Goal: Task Accomplishment & Management: Complete application form

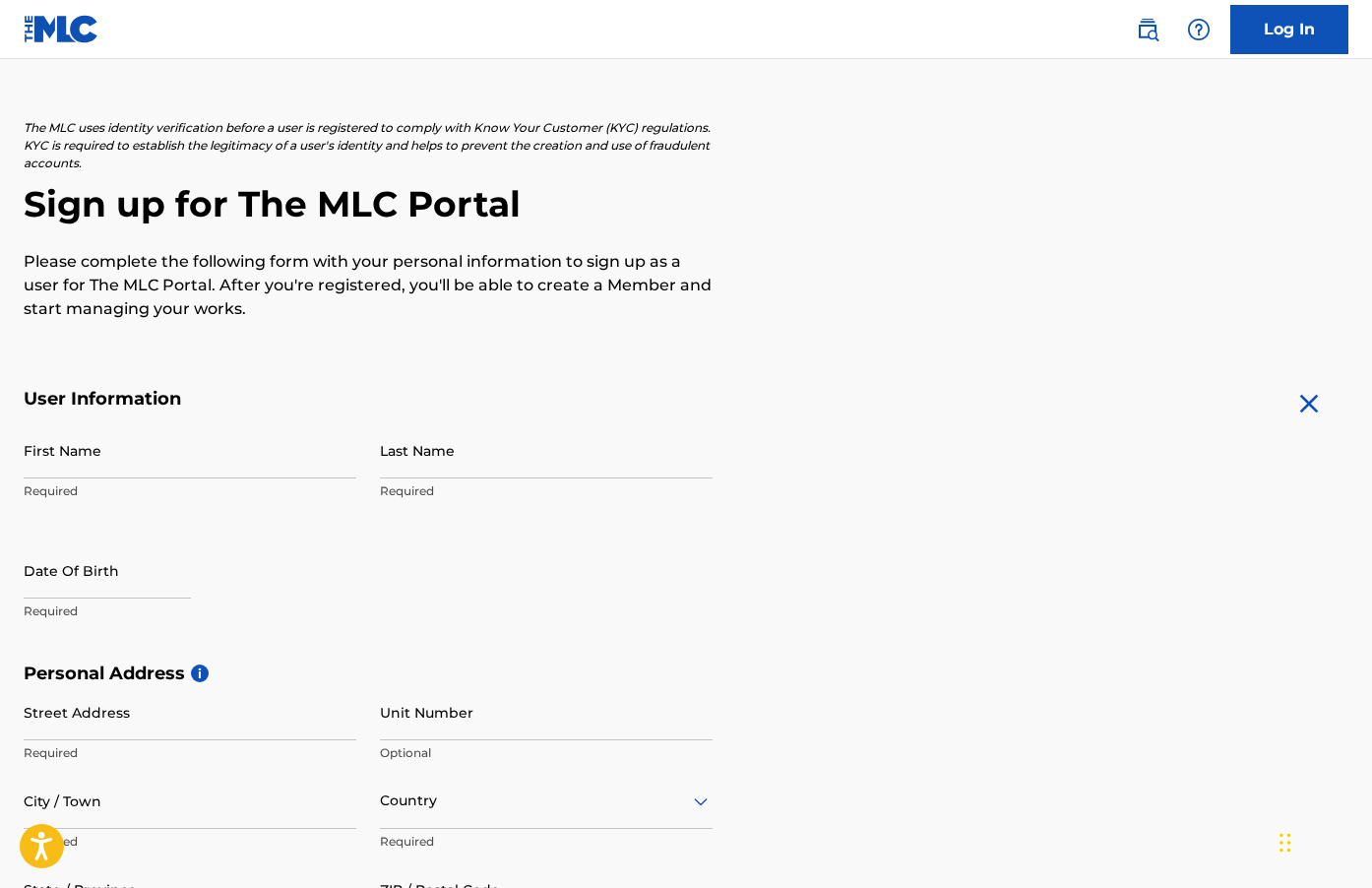
scroll to position [205, 0]
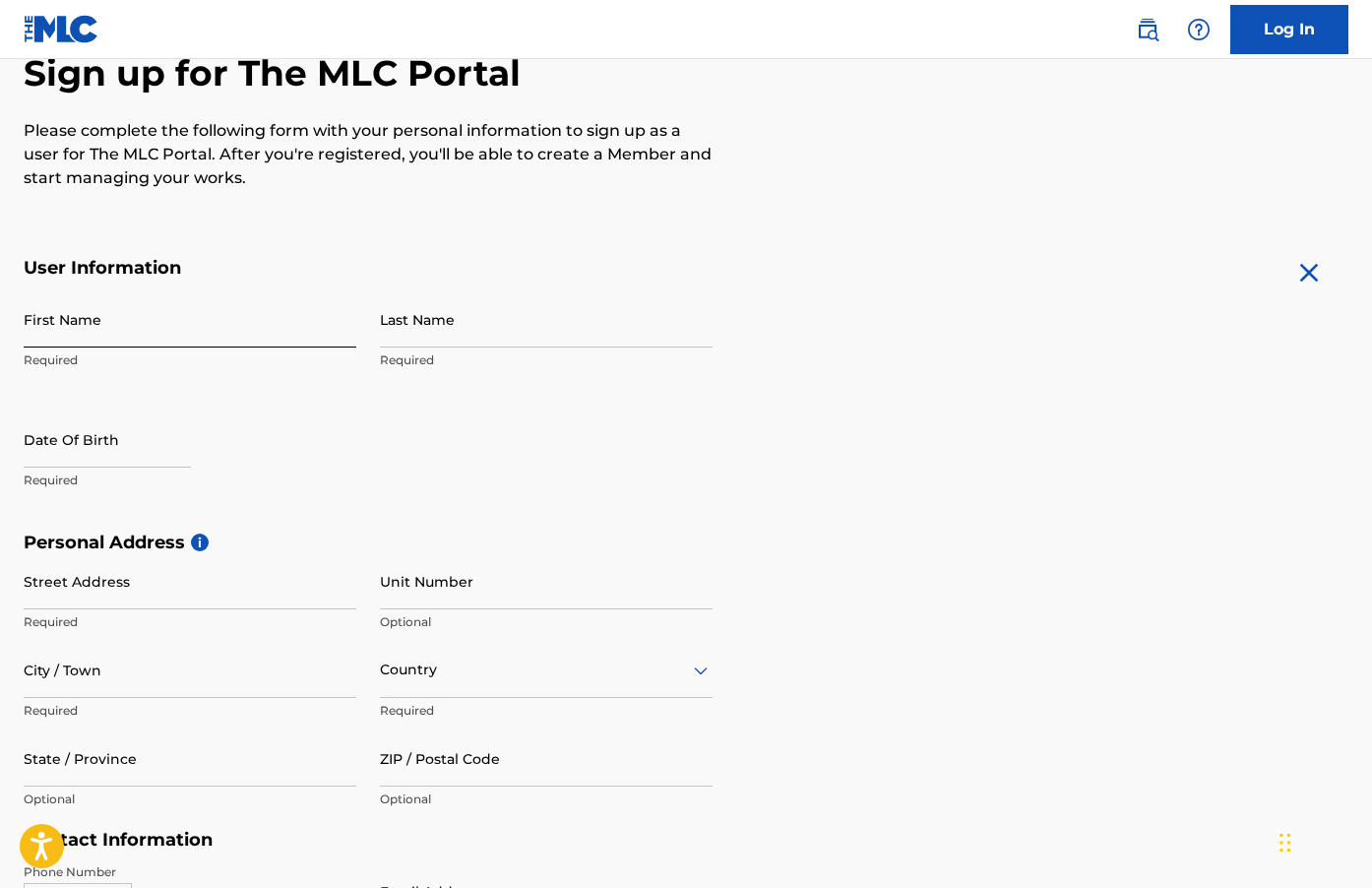
click at [165, 323] on input "First Name" at bounding box center [190, 319] width 332 height 56
click at [328, 115] on div "The MLC uses identity verification before a user is registered to comply with K…" at bounding box center [686, 89] width 1324 height 202
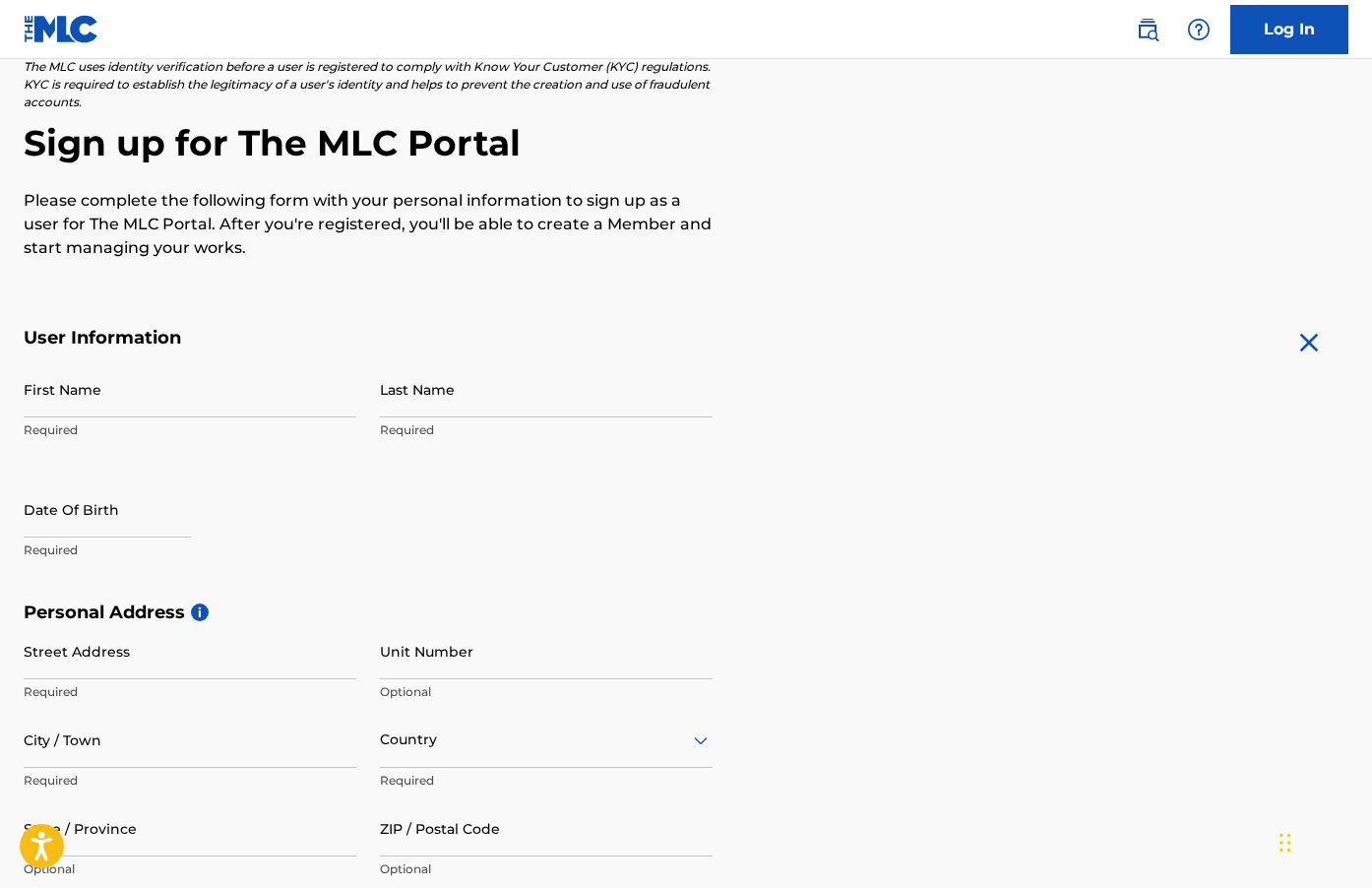
scroll to position [136, 0]
click at [130, 382] on input "First Name" at bounding box center [190, 388] width 332 height 56
type input "[PERSON_NAME]"
type input "siyufy"
type input "602 SE 36th Ln"
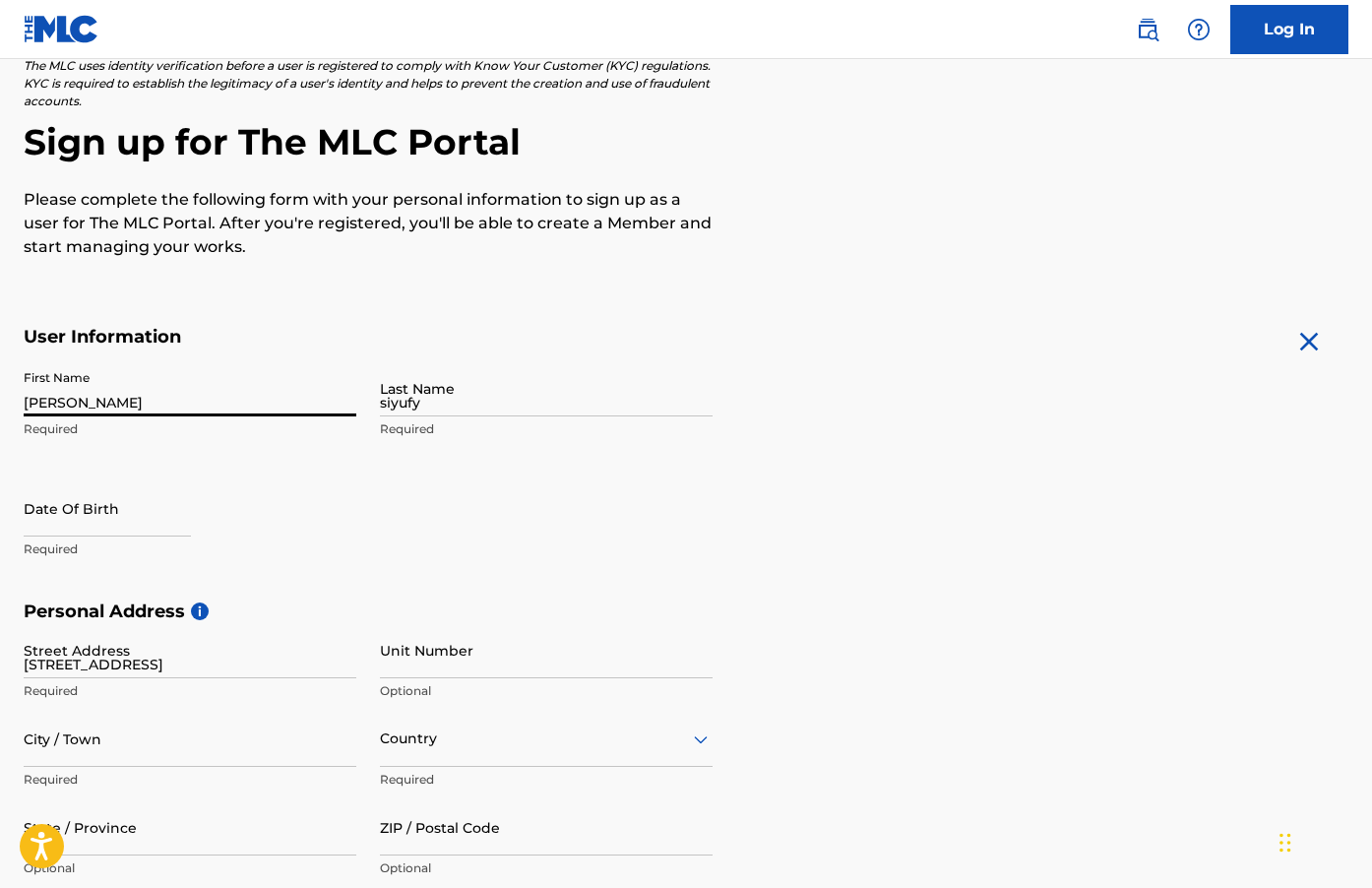
type input "Ocala"
type input "United States"
type input "FL"
type input "34471"
type input "352"
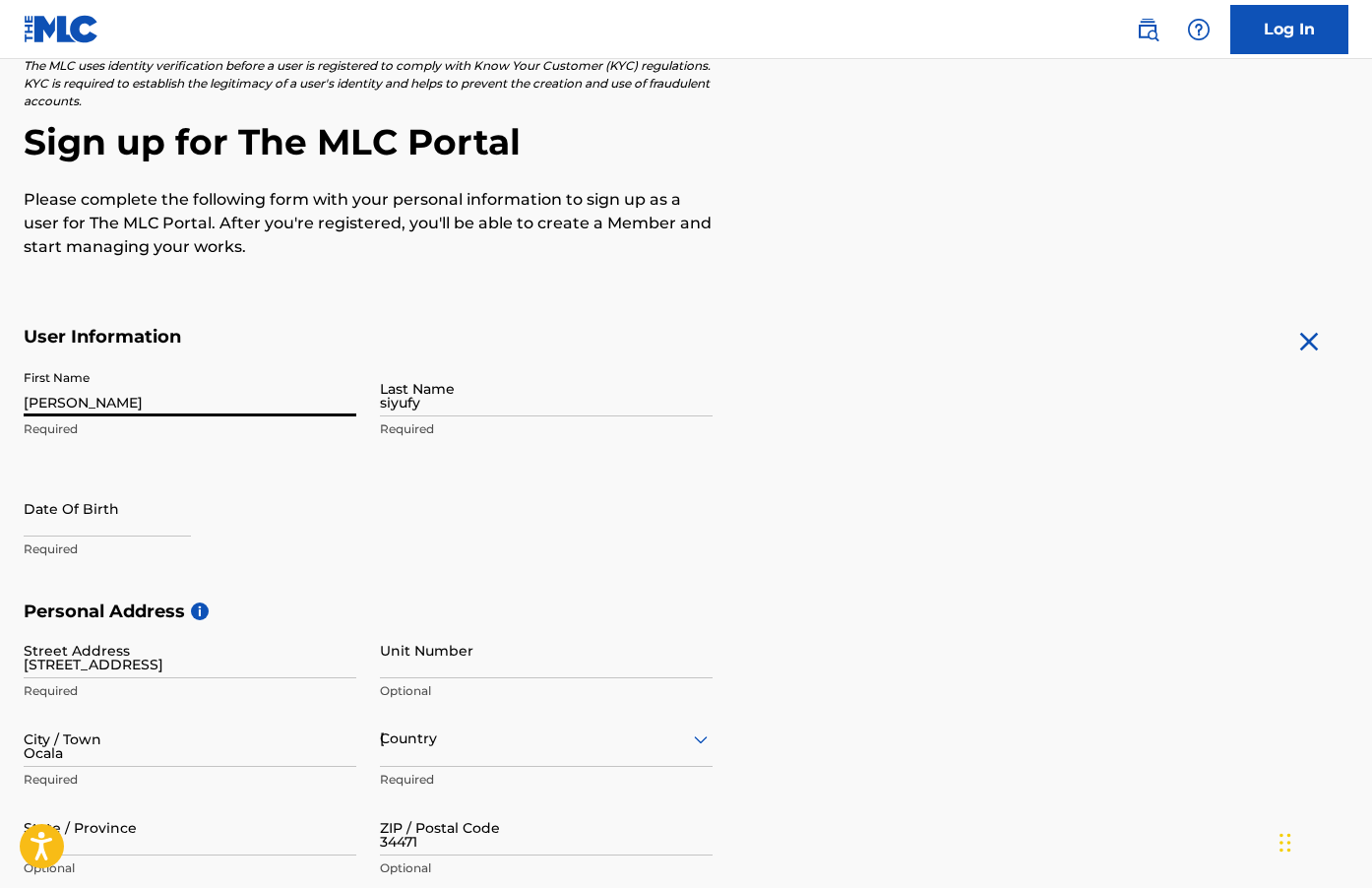
type input "2162231"
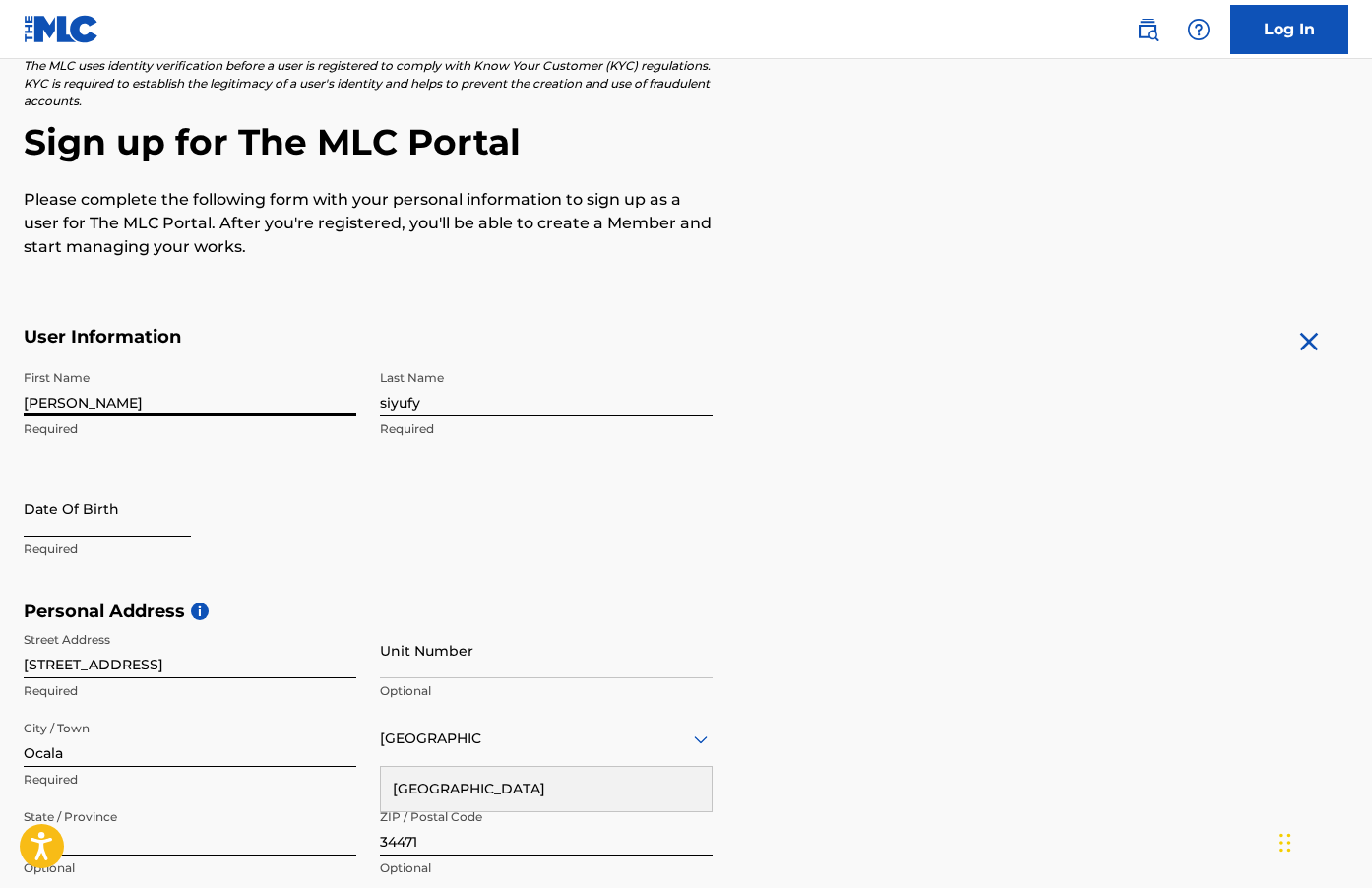
click at [98, 516] on input "text" at bounding box center [107, 508] width 167 height 56
select select "8"
select select "2025"
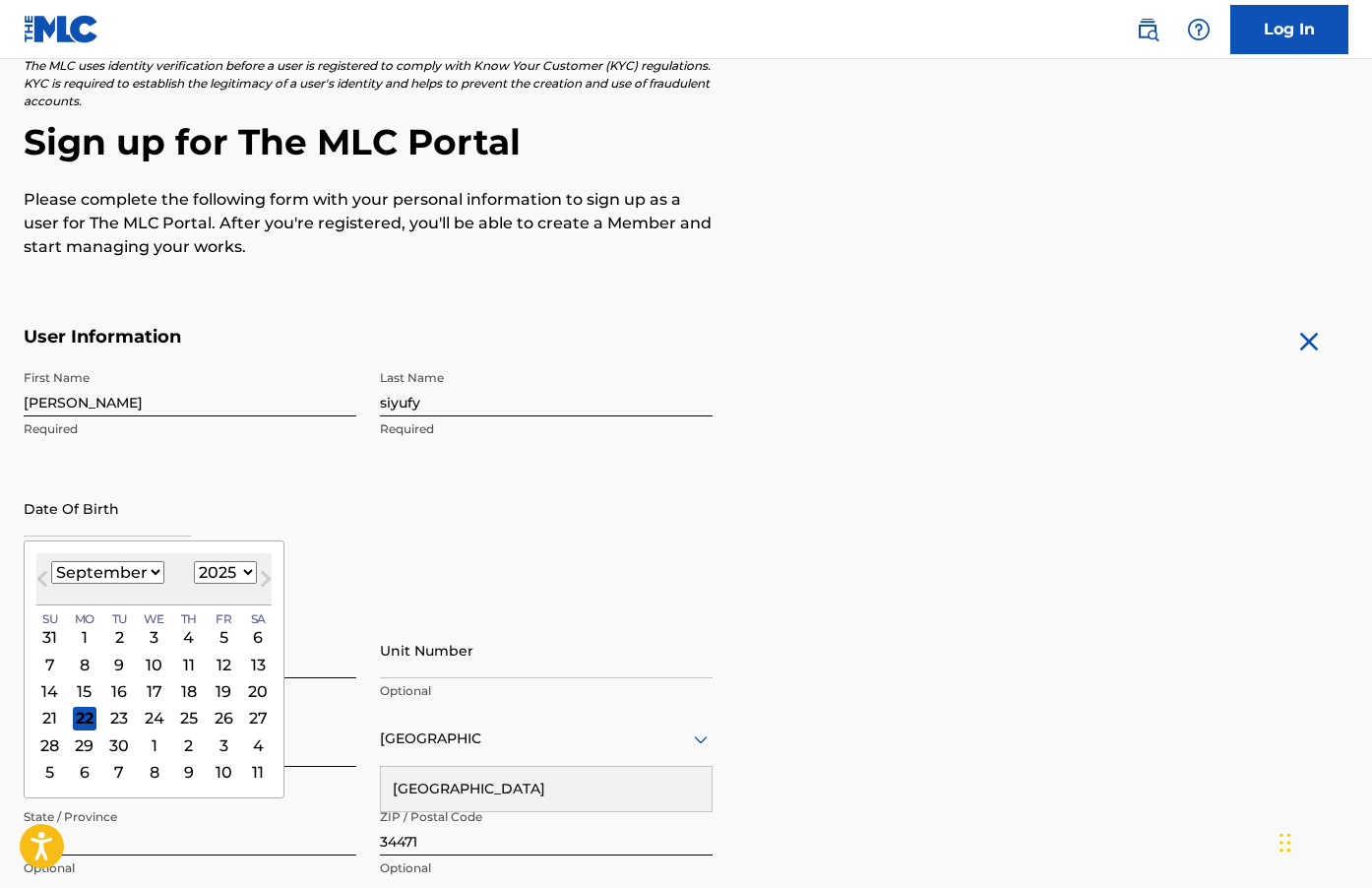
click at [142, 583] on select "January February March April May June July August September October November De…" at bounding box center [107, 572] width 113 height 23
select select "4"
click at [51, 561] on select "January February March April May June July August September October November De…" at bounding box center [107, 572] width 113 height 23
click at [159, 690] on div "14" at bounding box center [154, 691] width 24 height 24
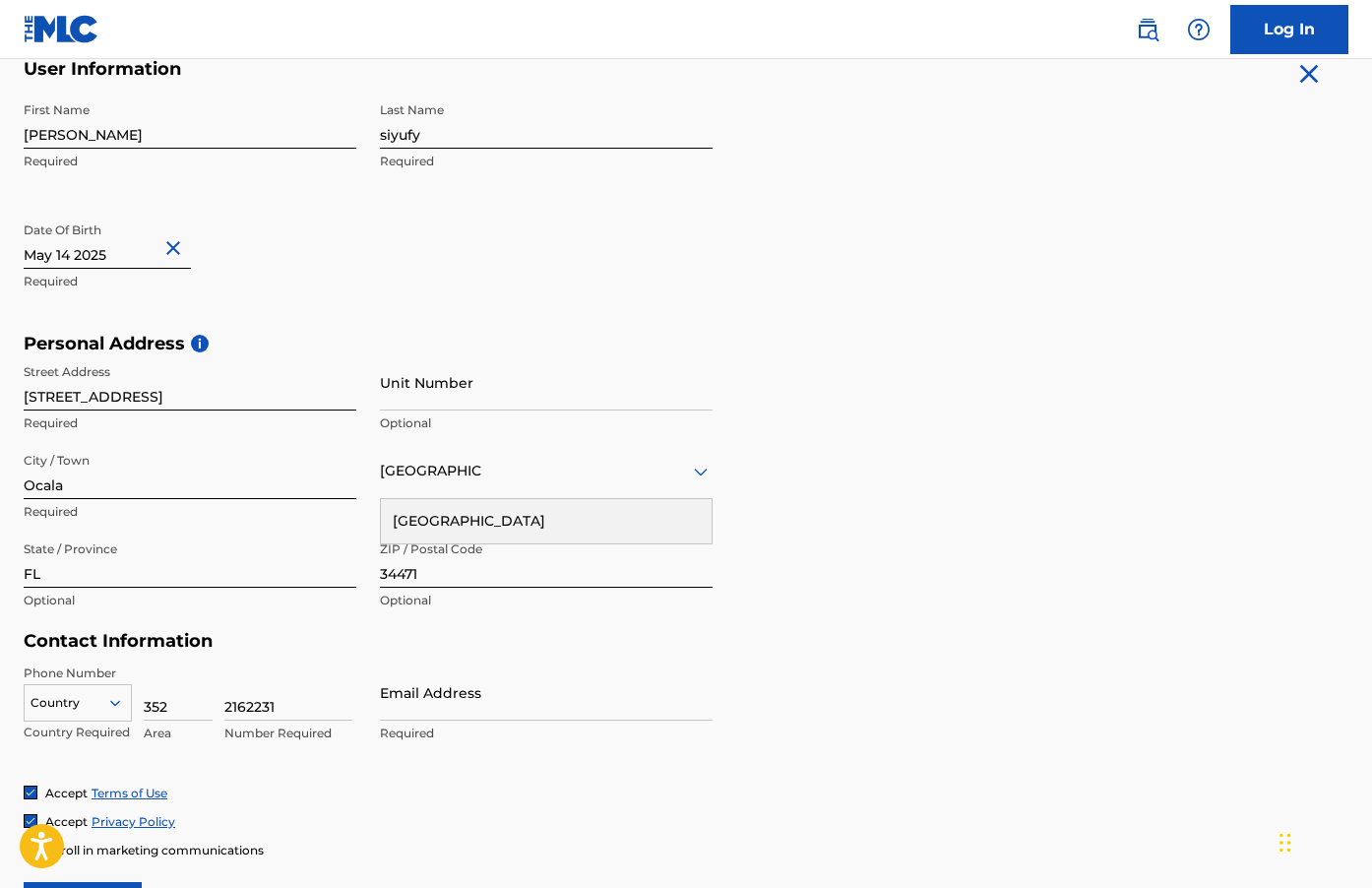
scroll to position [419, 0]
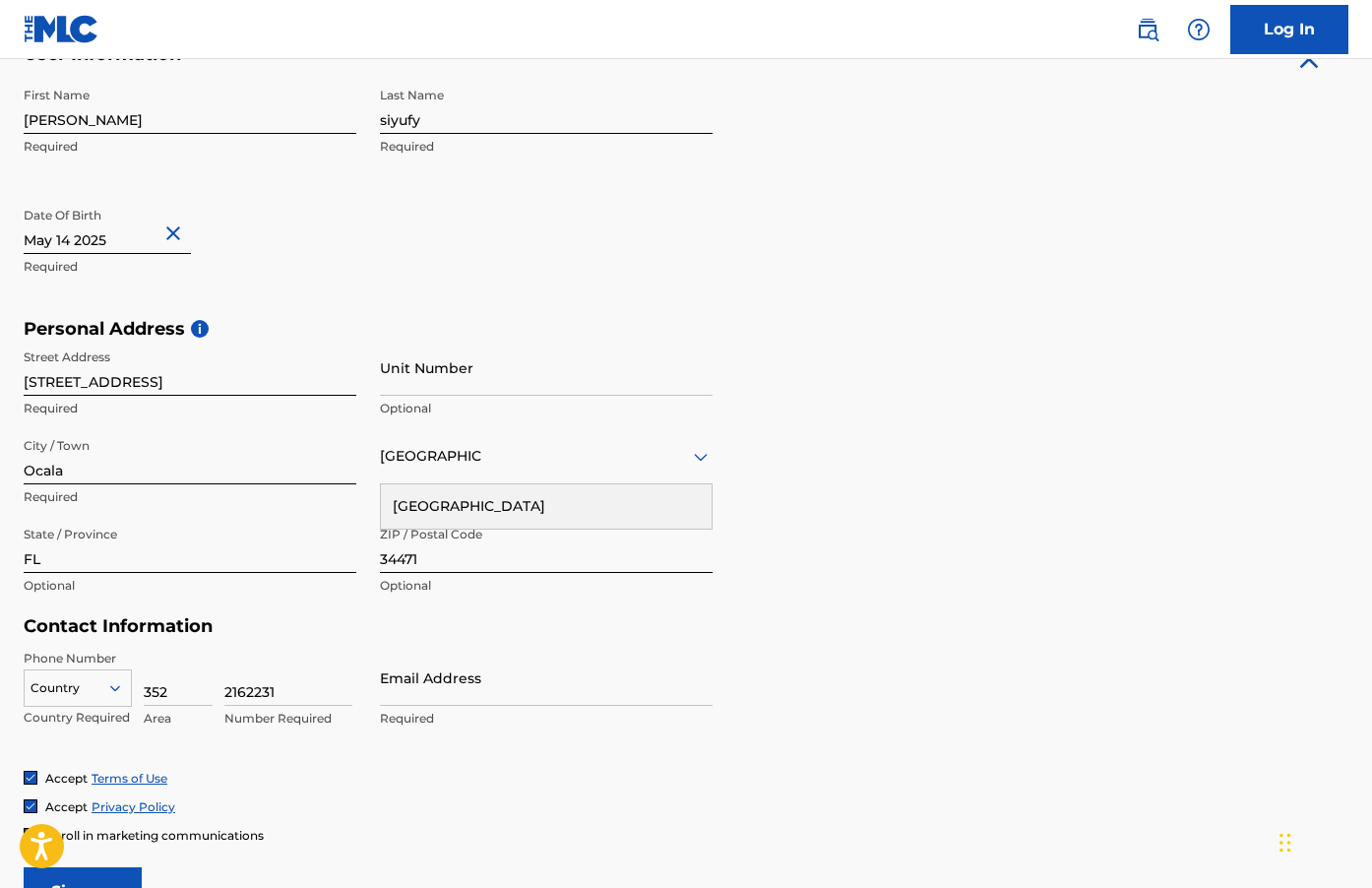
click at [836, 207] on form "User Information First Name Frederic Required Last Name siyufy Required Date Of…" at bounding box center [686, 480] width 1324 height 873
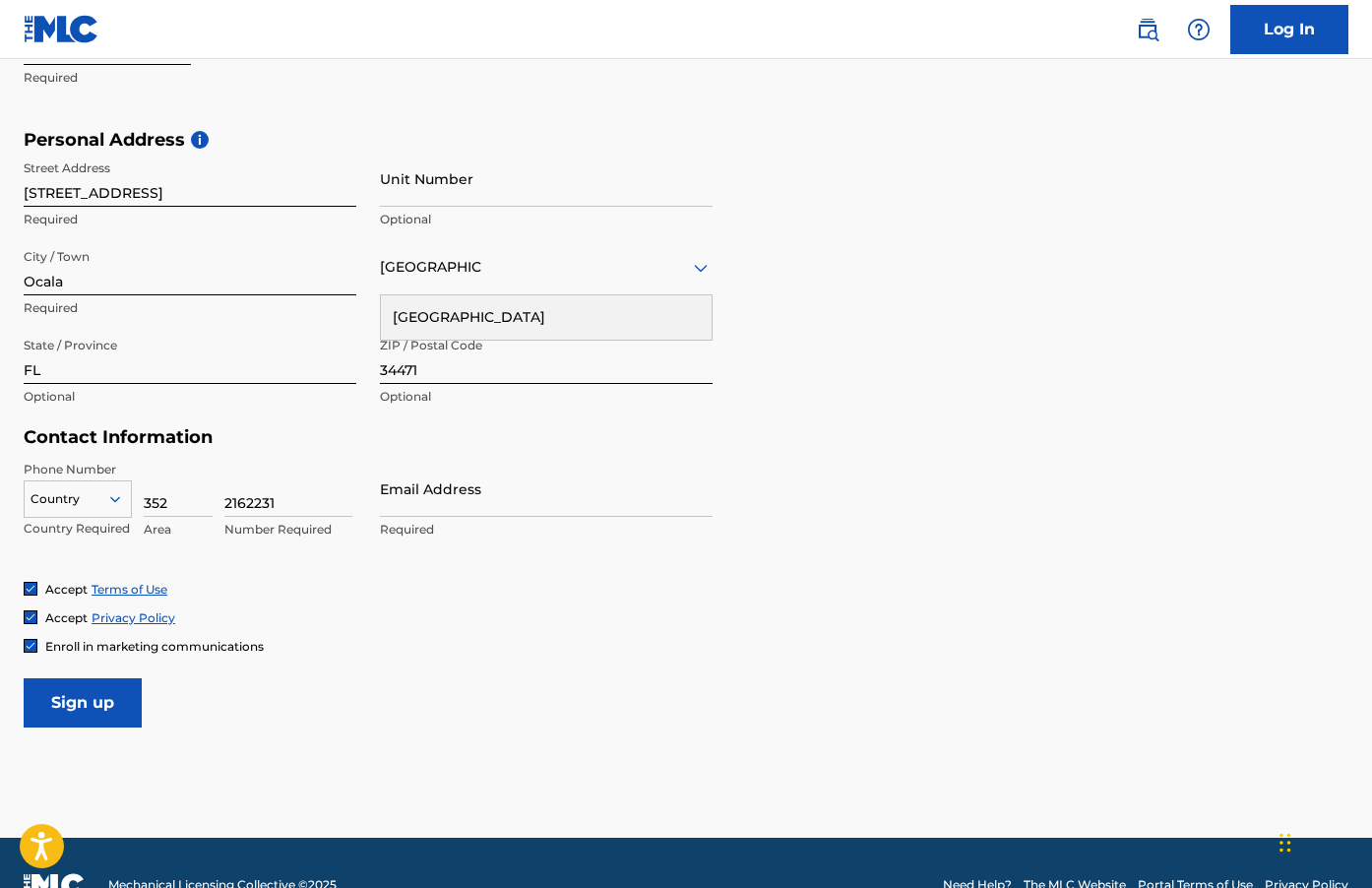
scroll to position [612, 0]
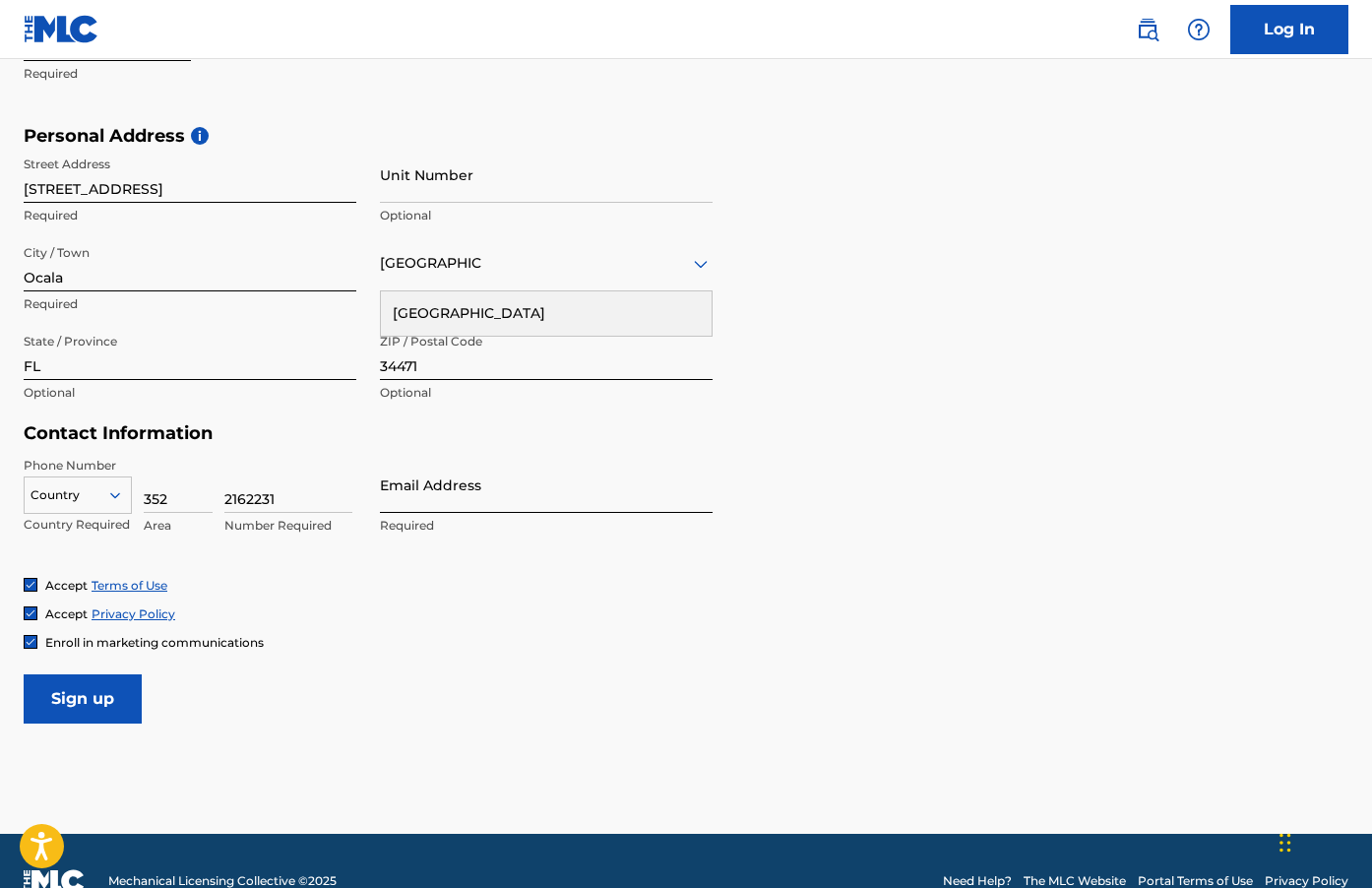
click at [428, 492] on input "Email Address" at bounding box center [546, 484] width 332 height 56
type input "Siyufystudios@gmail.com"
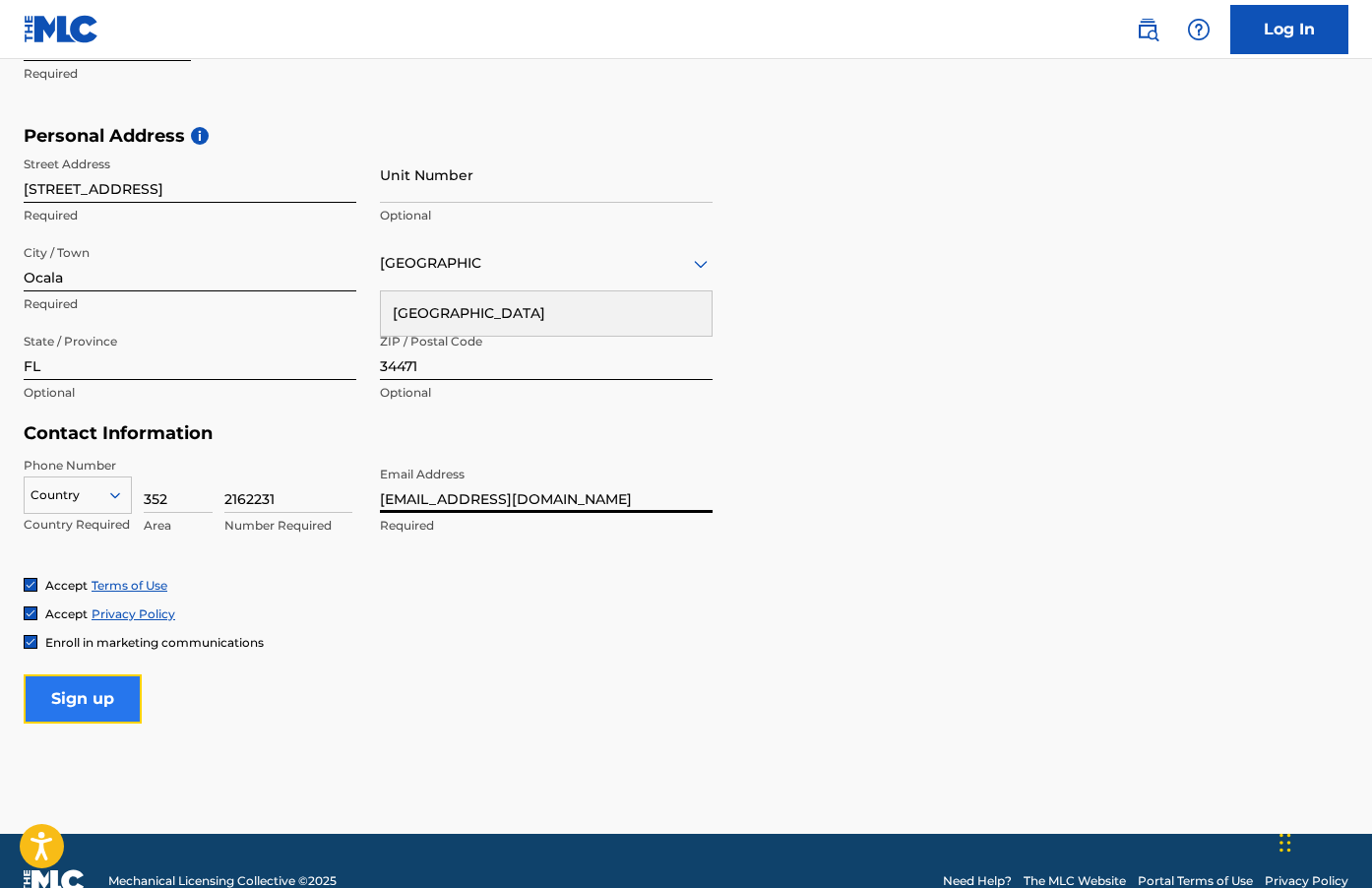
click at [78, 705] on input "Sign up" at bounding box center [83, 698] width 118 height 49
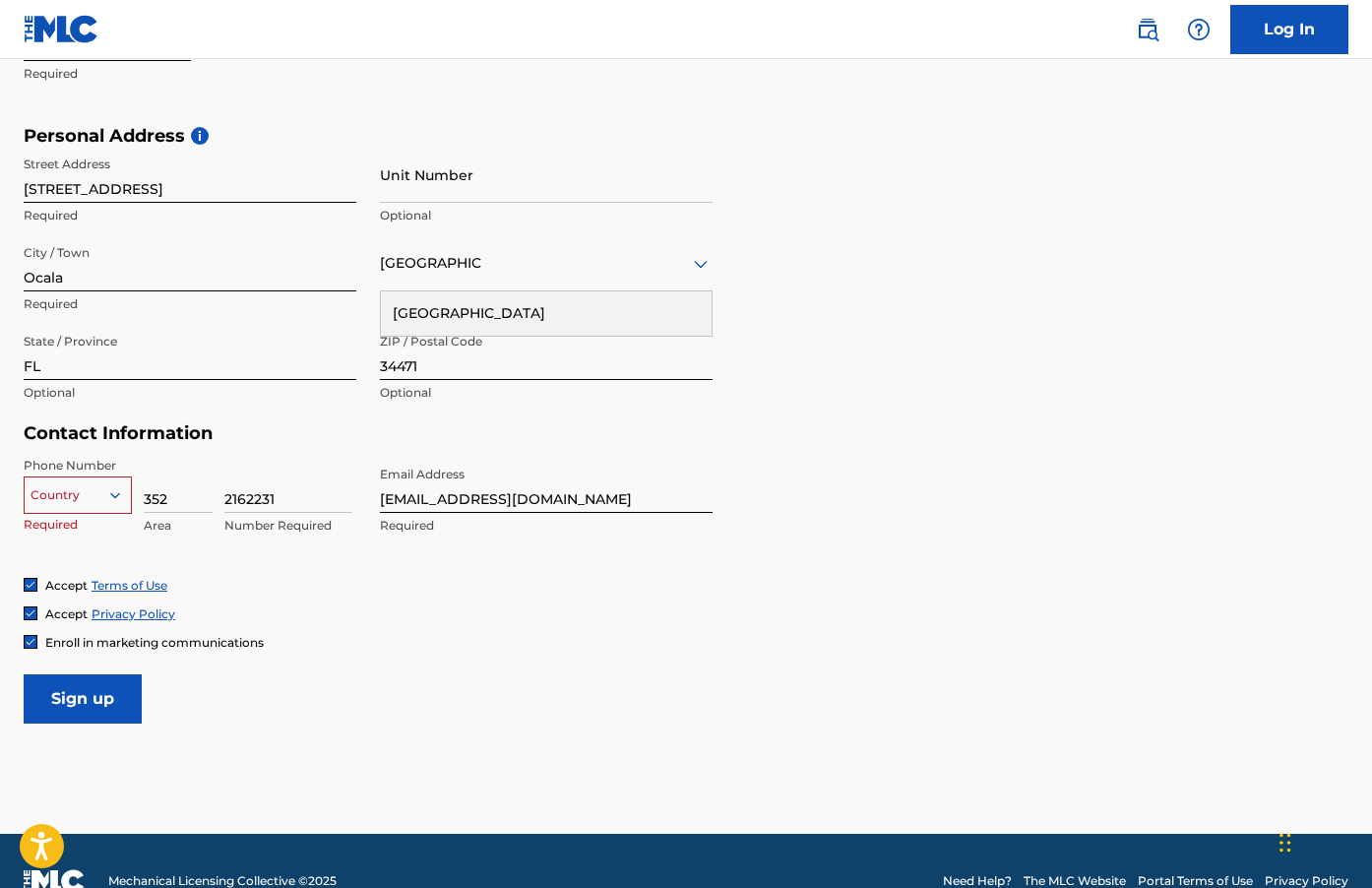
click at [82, 506] on div "Country" at bounding box center [78, 491] width 108 height 30
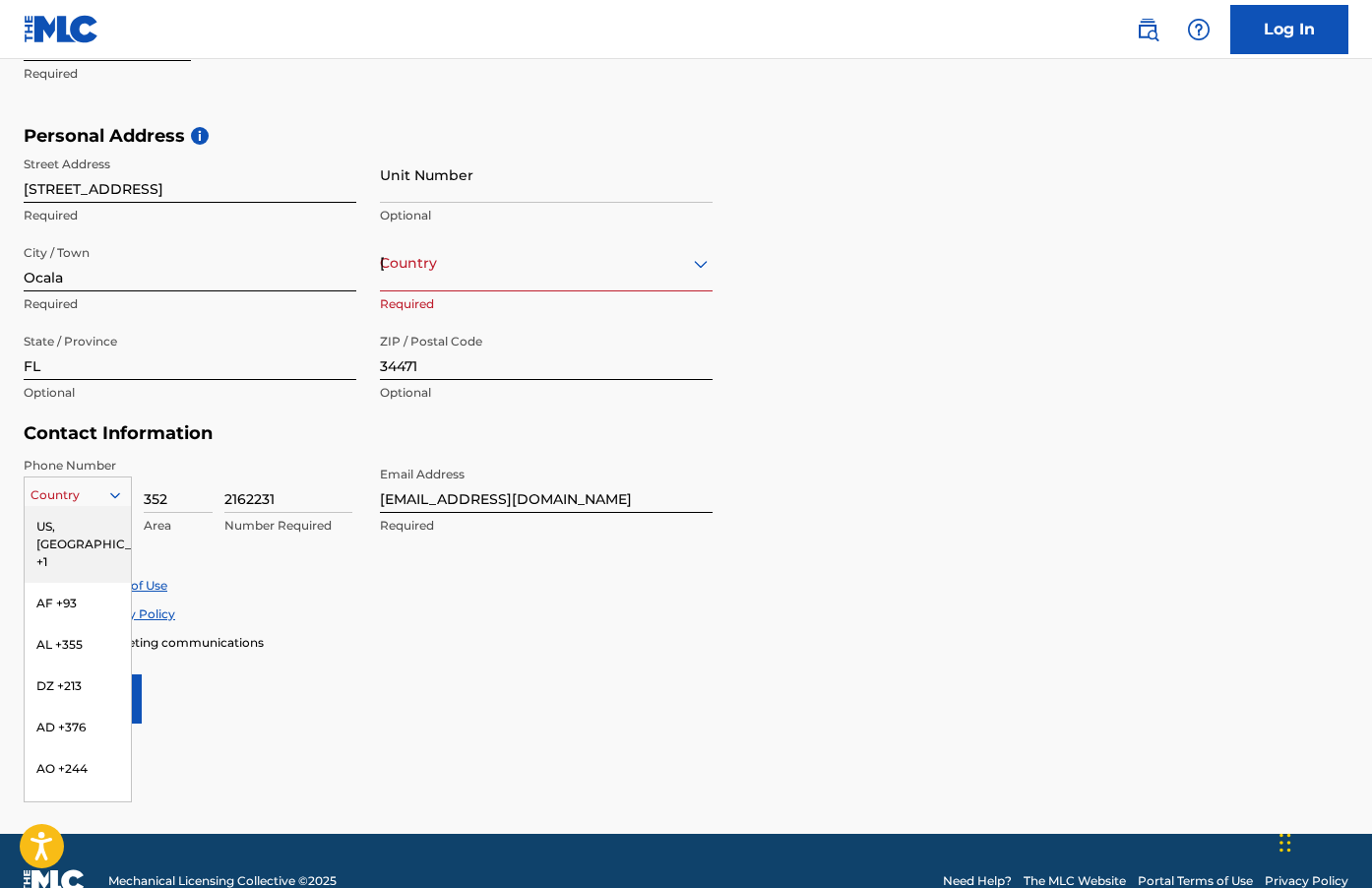
click at [72, 532] on div "US, CA +1" at bounding box center [78, 544] width 106 height 77
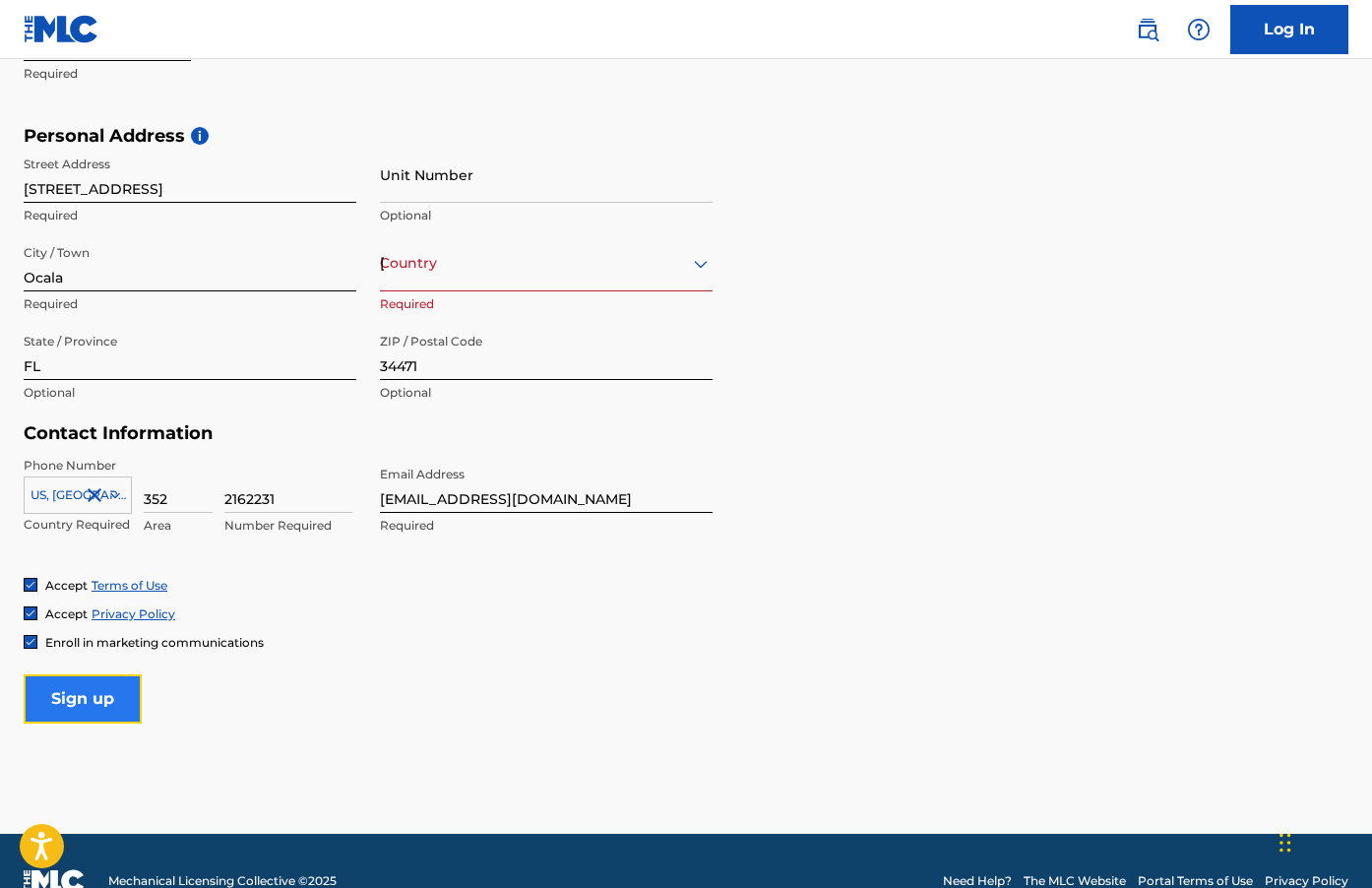
click at [120, 698] on input "Sign up" at bounding box center [83, 698] width 118 height 49
click at [469, 266] on div "United States" at bounding box center [546, 263] width 332 height 25
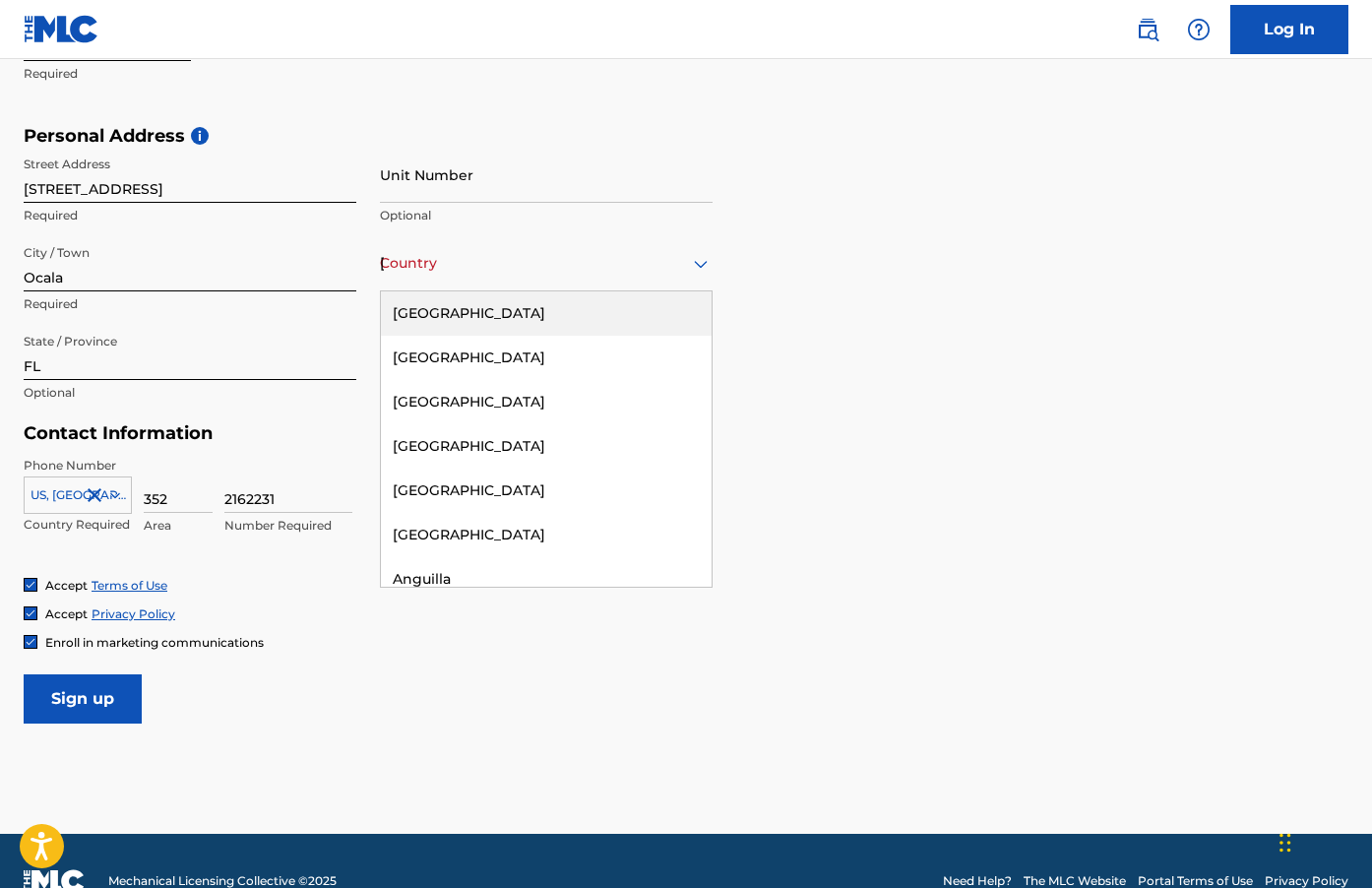
click at [474, 314] on div "United States" at bounding box center [546, 313] width 331 height 45
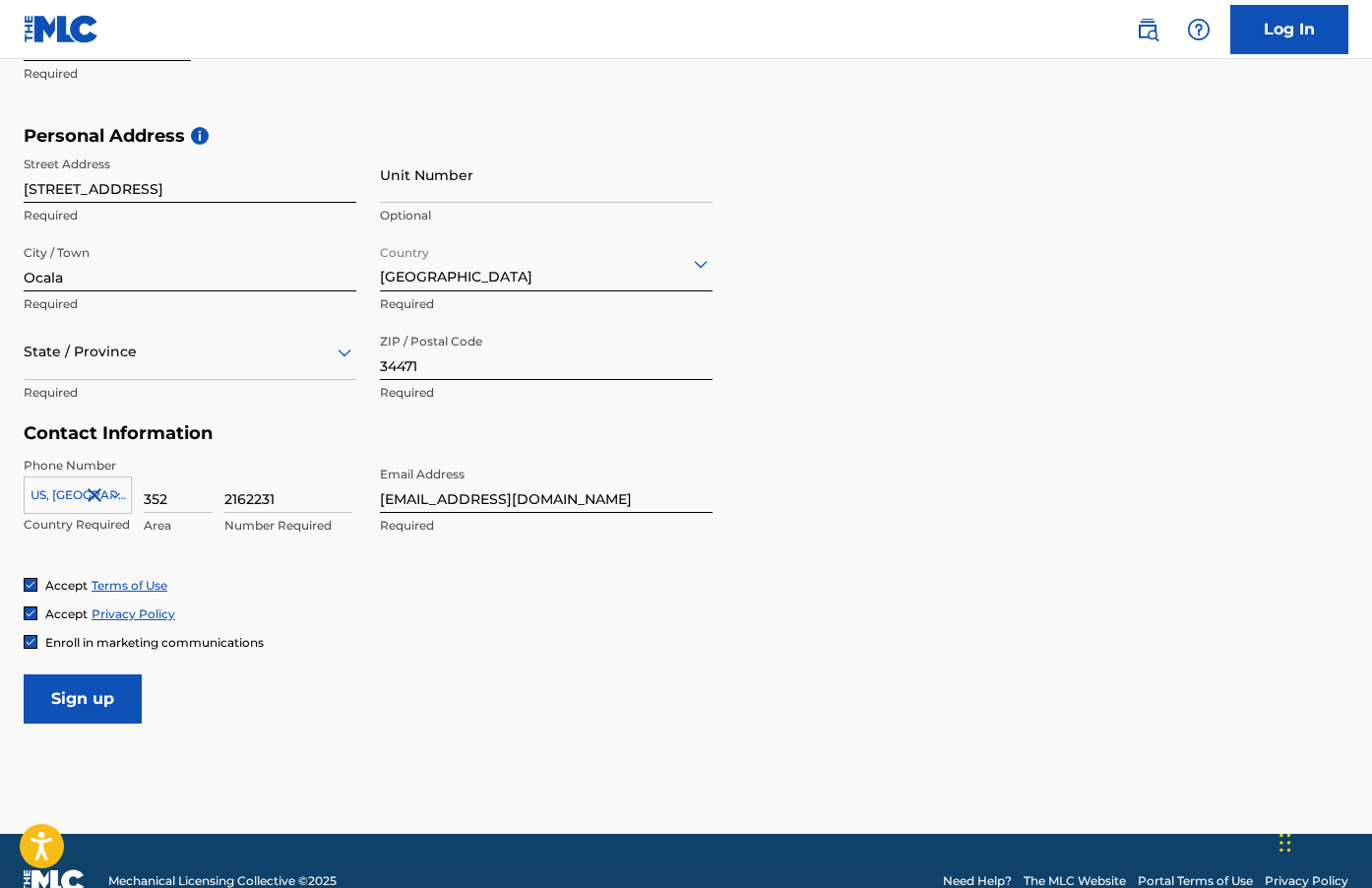
click at [213, 358] on div at bounding box center [190, 351] width 332 height 25
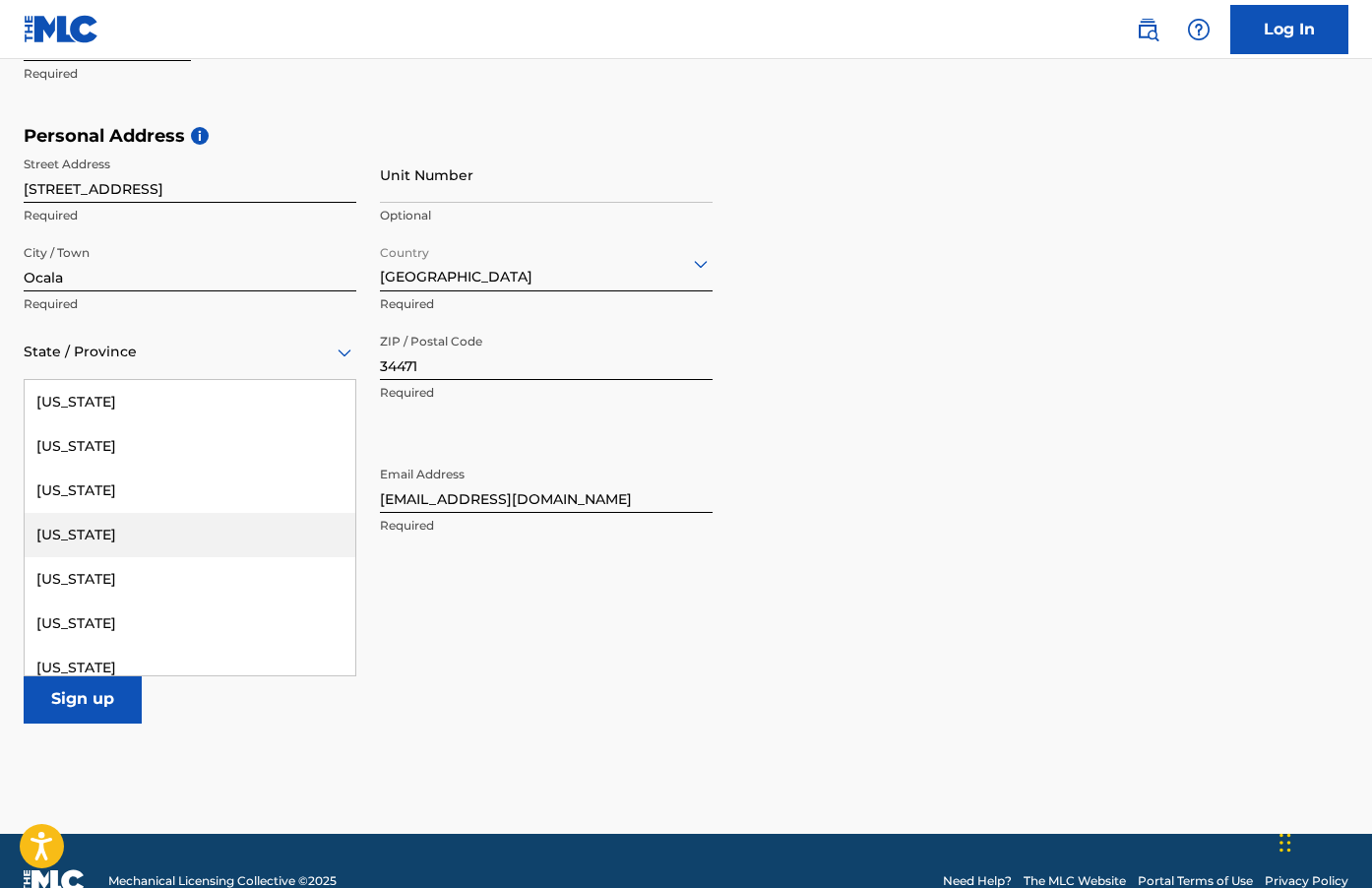
scroll to position [224, 0]
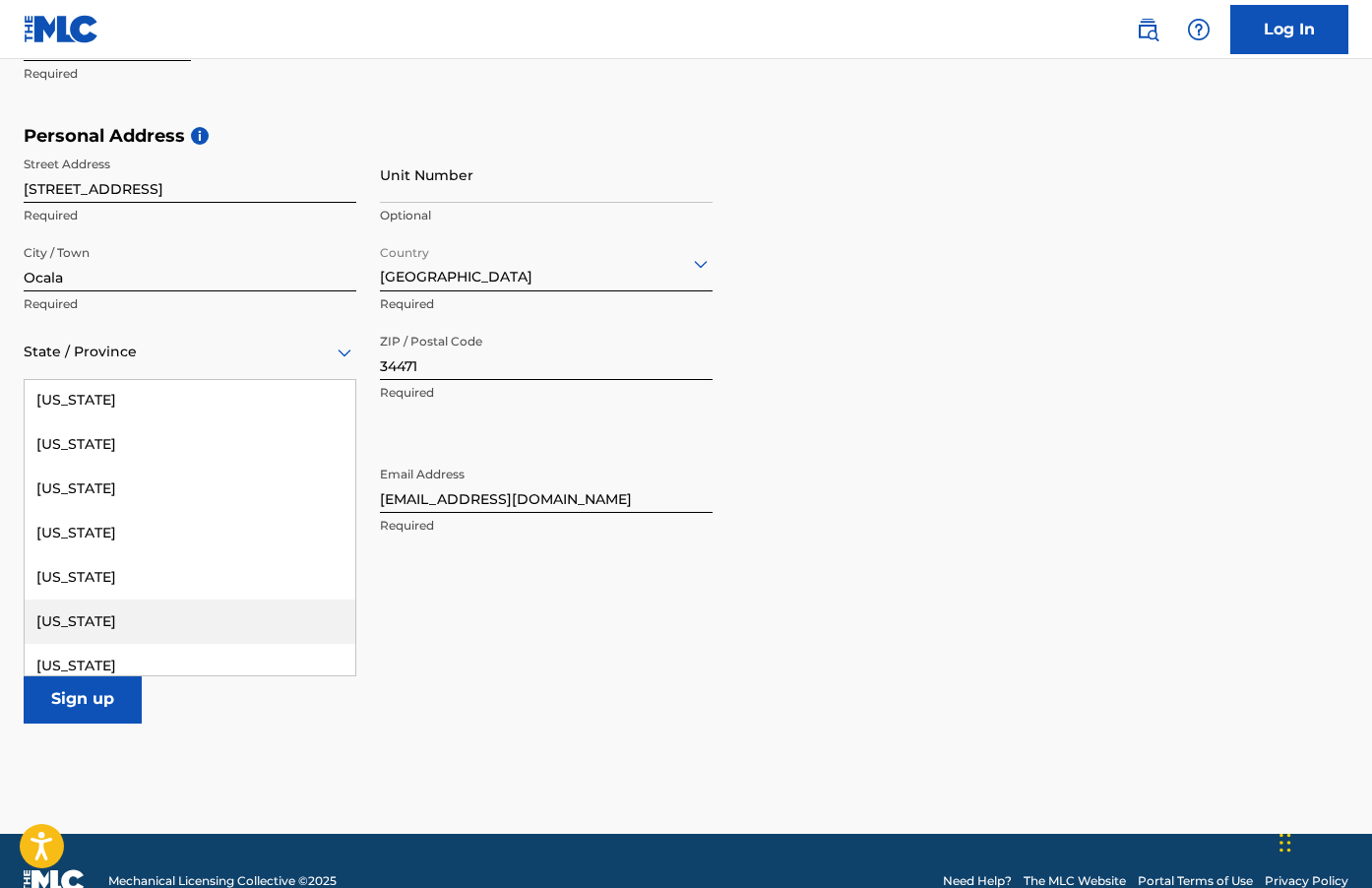
click at [84, 618] on div "Florida" at bounding box center [190, 622] width 331 height 45
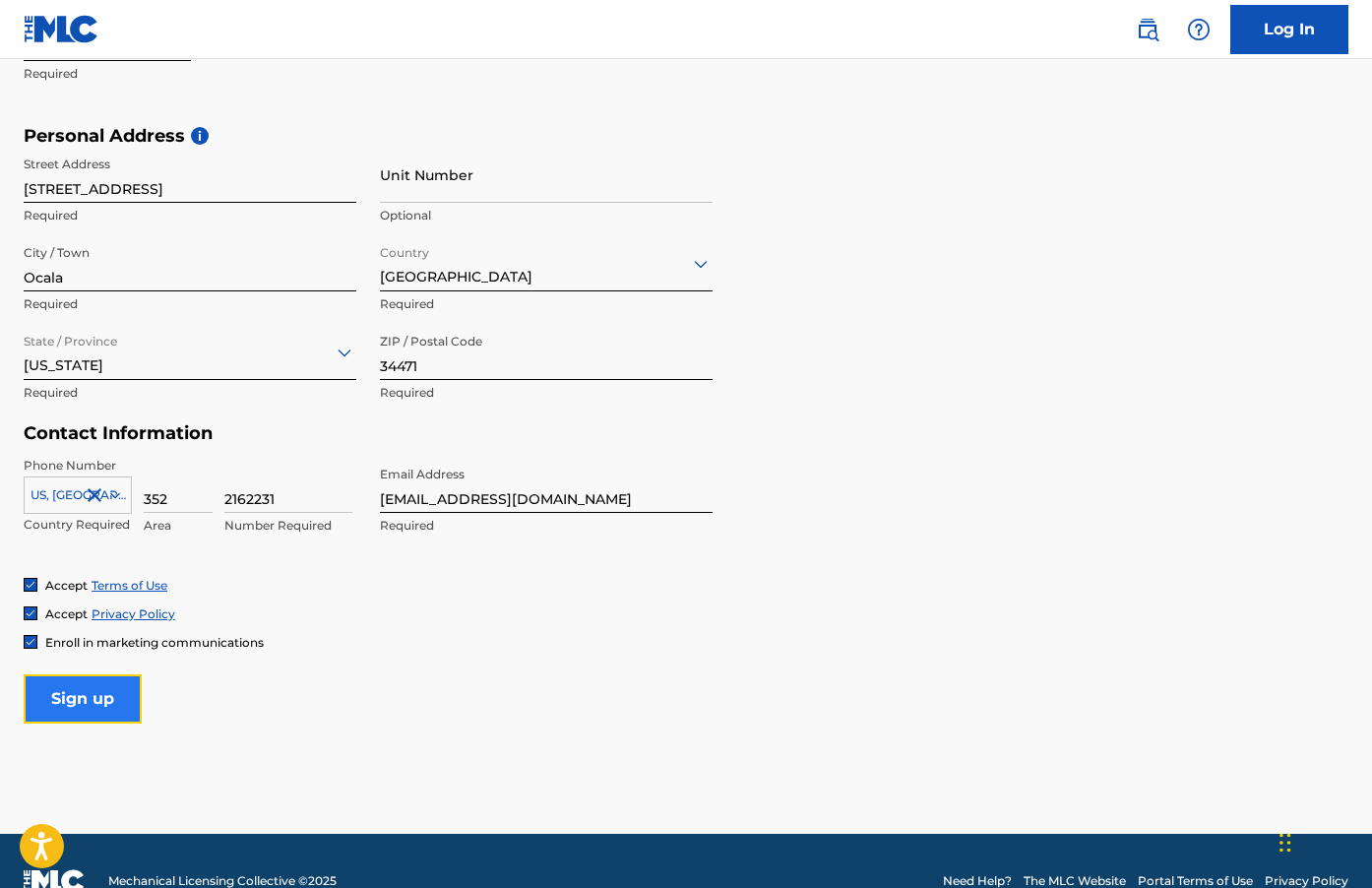
click at [102, 703] on input "Sign up" at bounding box center [83, 698] width 118 height 49
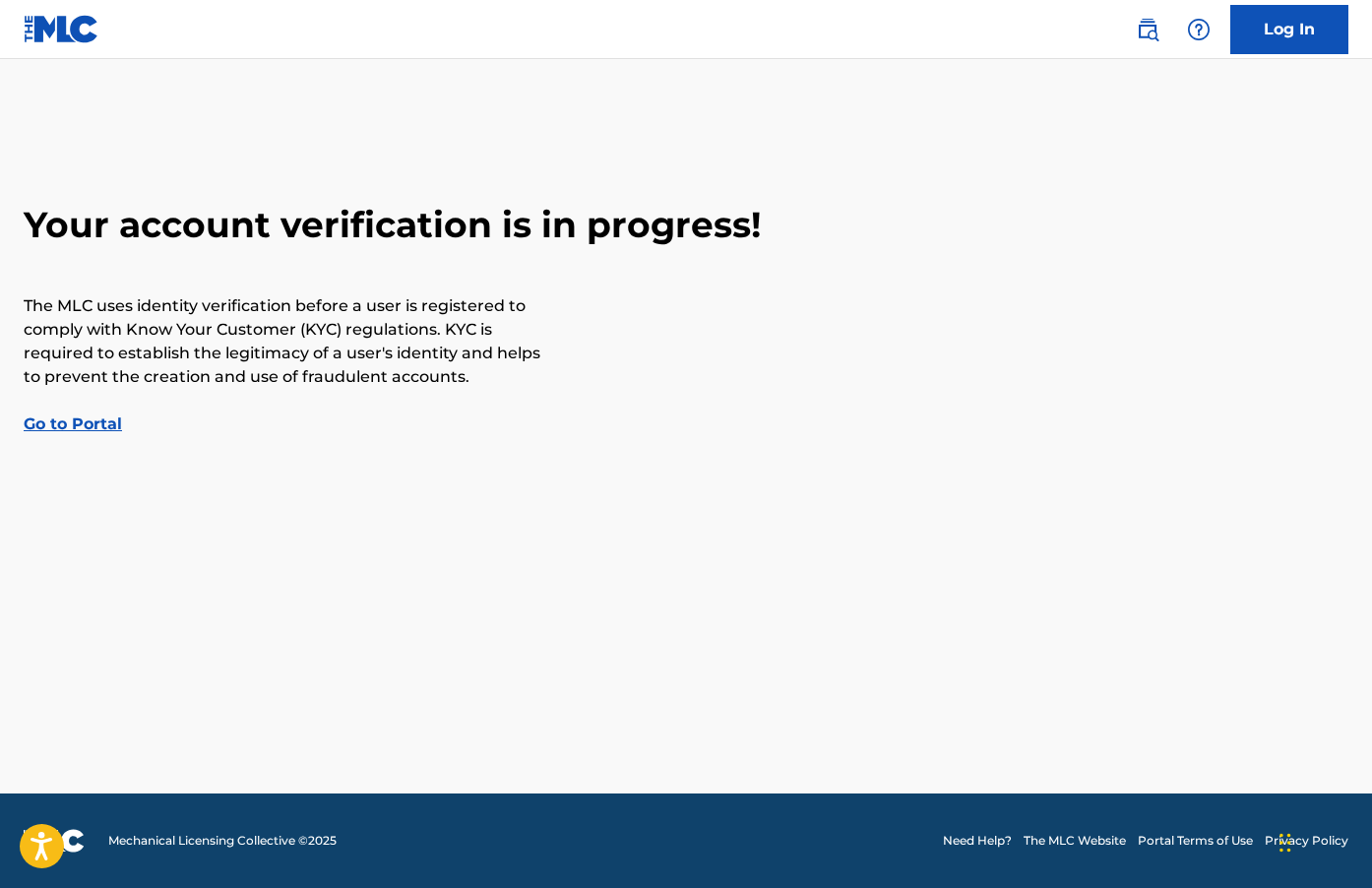
click at [54, 425] on link "Go to Portal" at bounding box center [73, 424] width 98 height 19
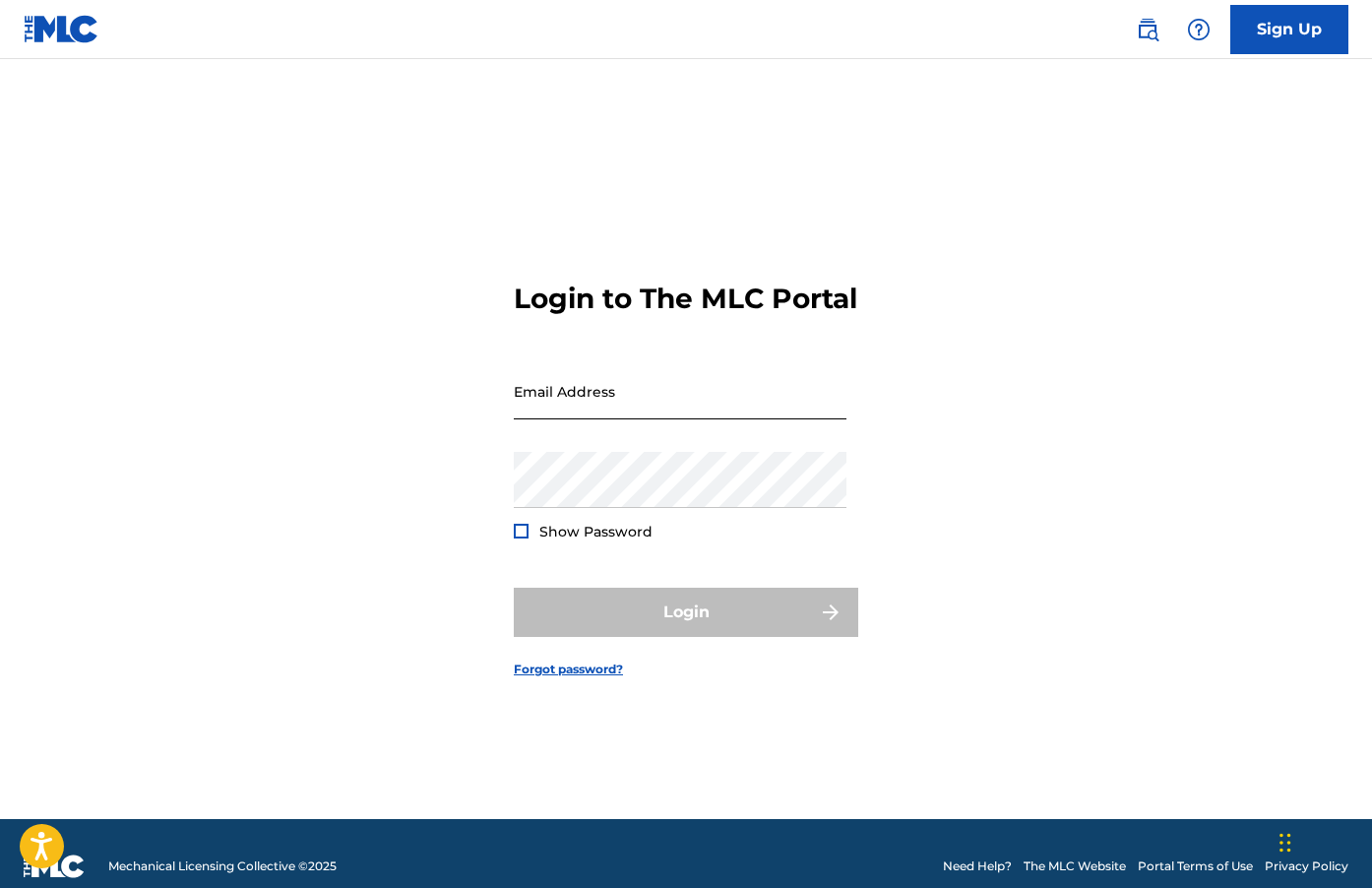
click at [616, 410] on input "Email Address" at bounding box center [680, 391] width 332 height 56
type input "SiyufyStudios@gmail.com"
click at [298, 567] on div "Login to The MLC Portal Email Address SiyufyStudios@gmail.com Password Show Pas…" at bounding box center [686, 463] width 1372 height 711
click at [597, 678] on link "Forgot password?" at bounding box center [569, 669] width 109 height 18
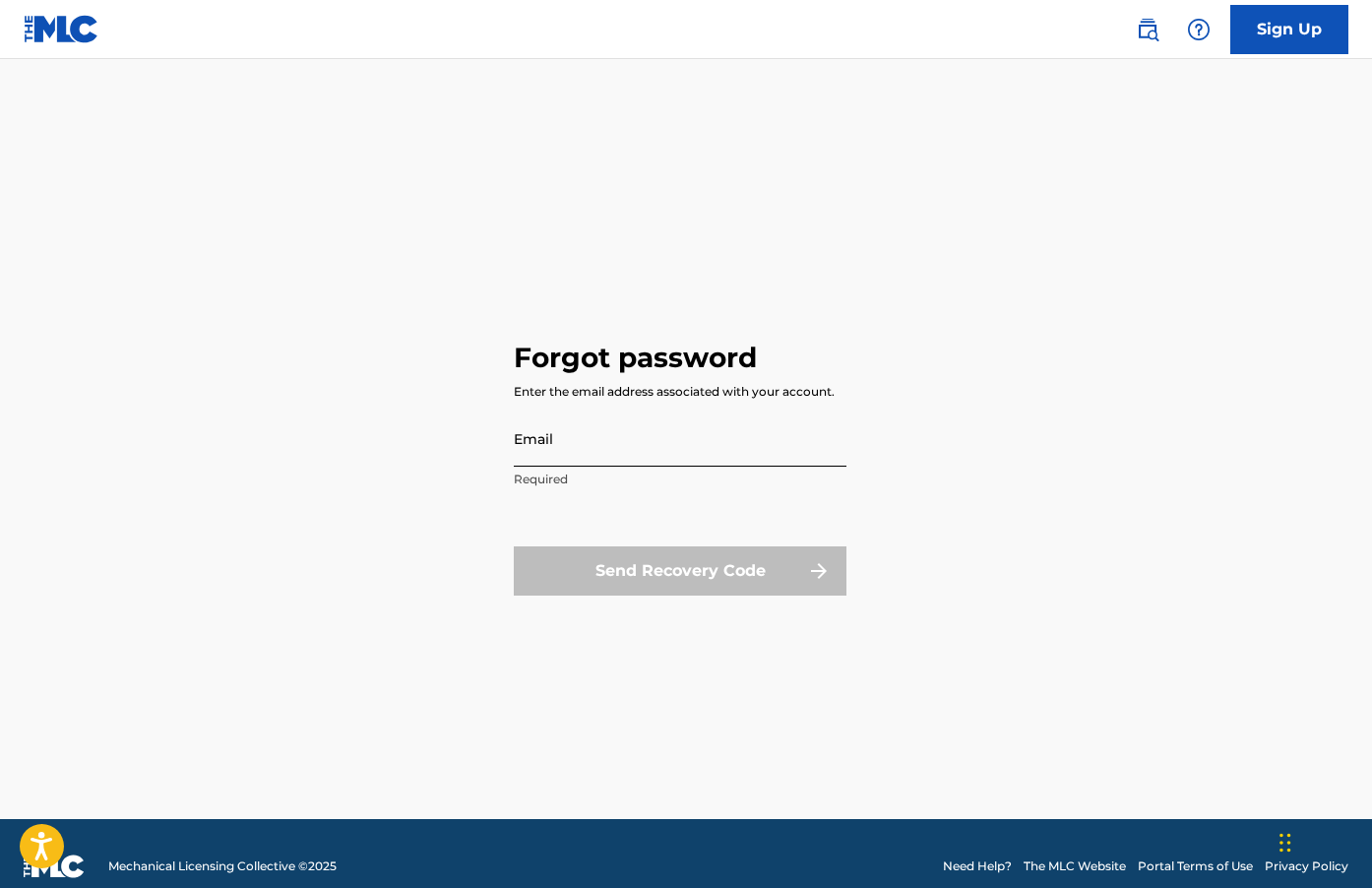
click at [608, 437] on input "Email" at bounding box center [680, 439] width 332 height 56
type input "SiyufyStudios@gmail.com"
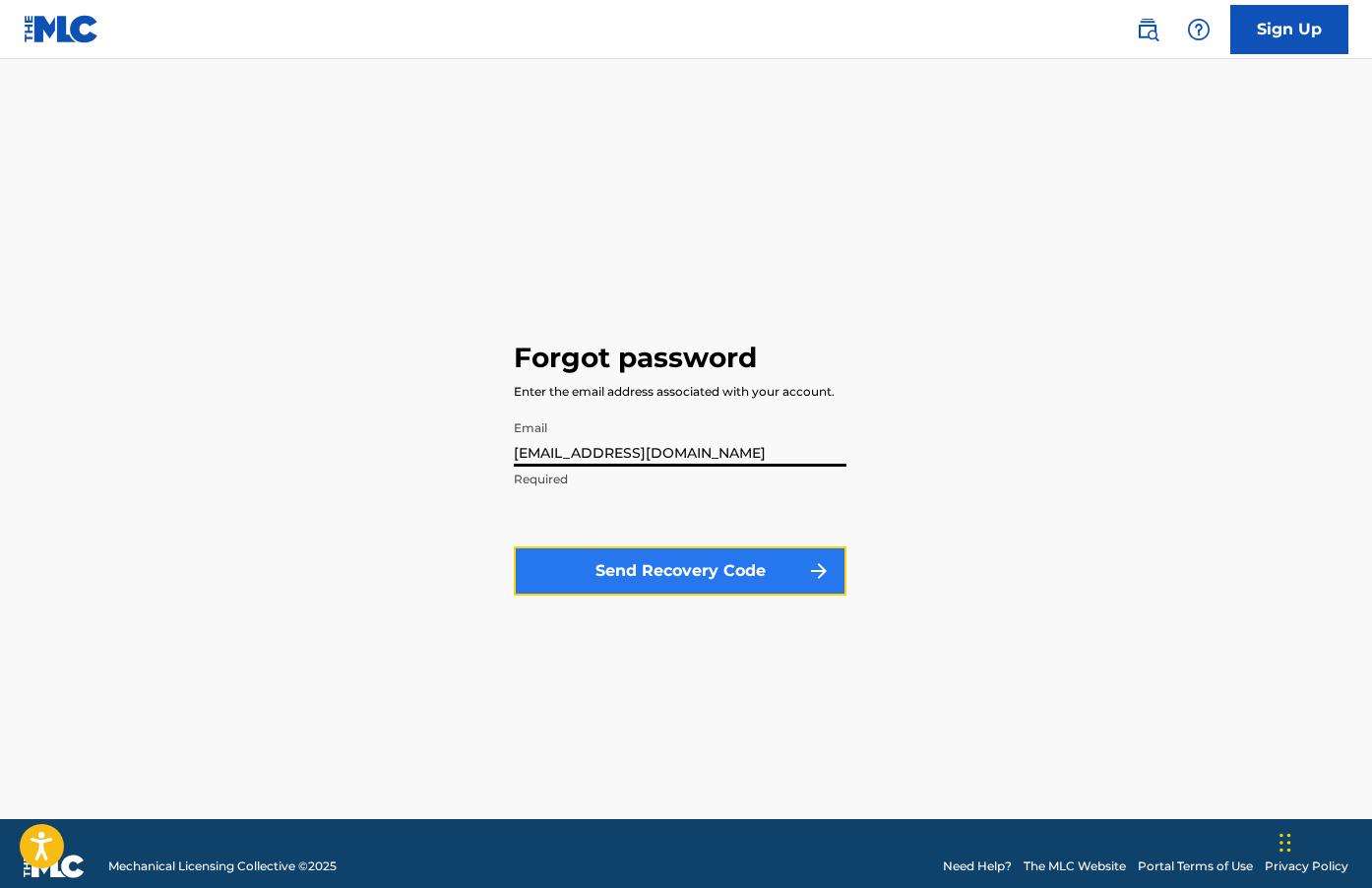
click at [735, 548] on button "Send Recovery Code" at bounding box center [680, 570] width 332 height 49
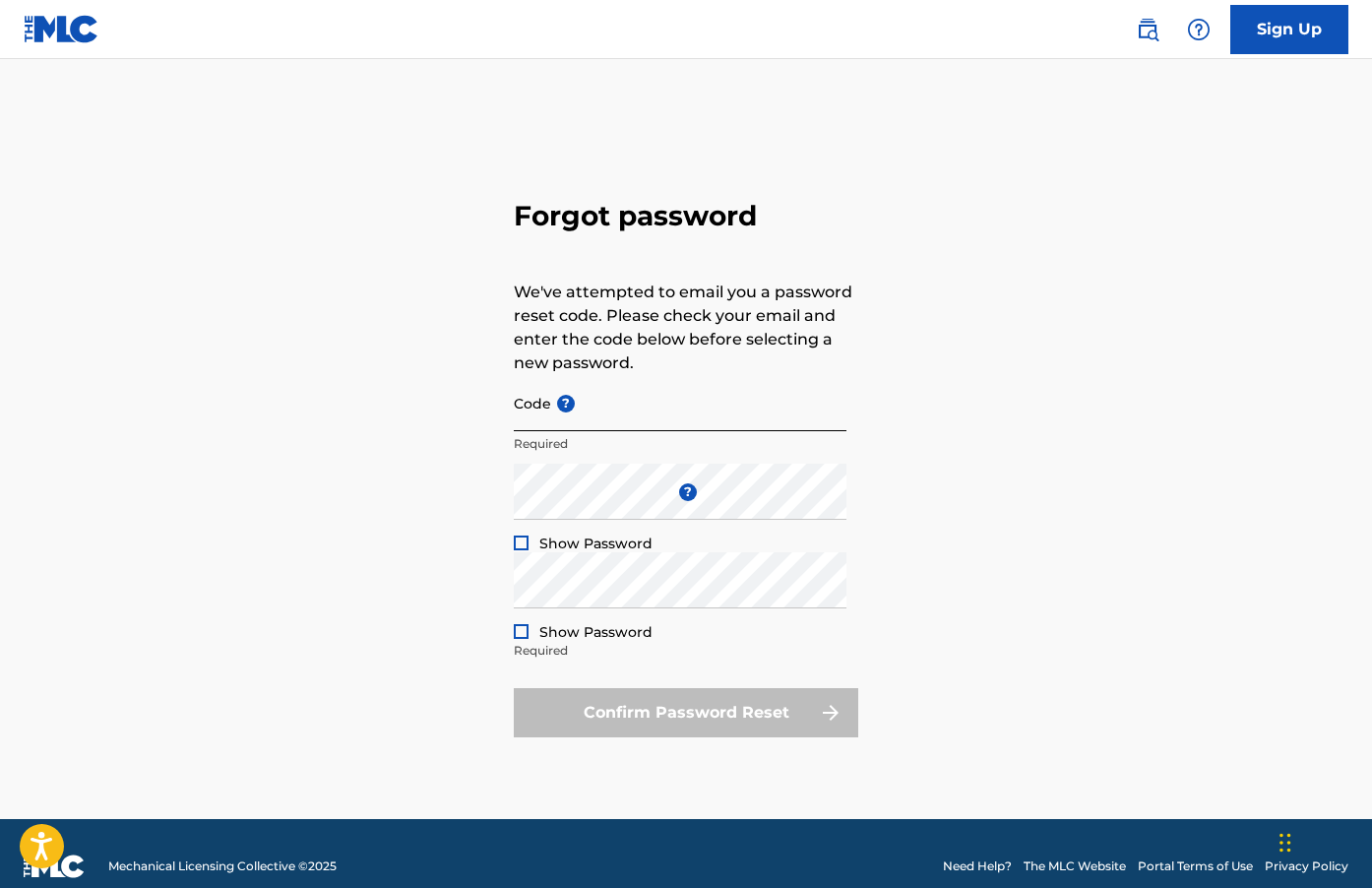
click at [590, 404] on input "Code ?" at bounding box center [680, 403] width 332 height 56
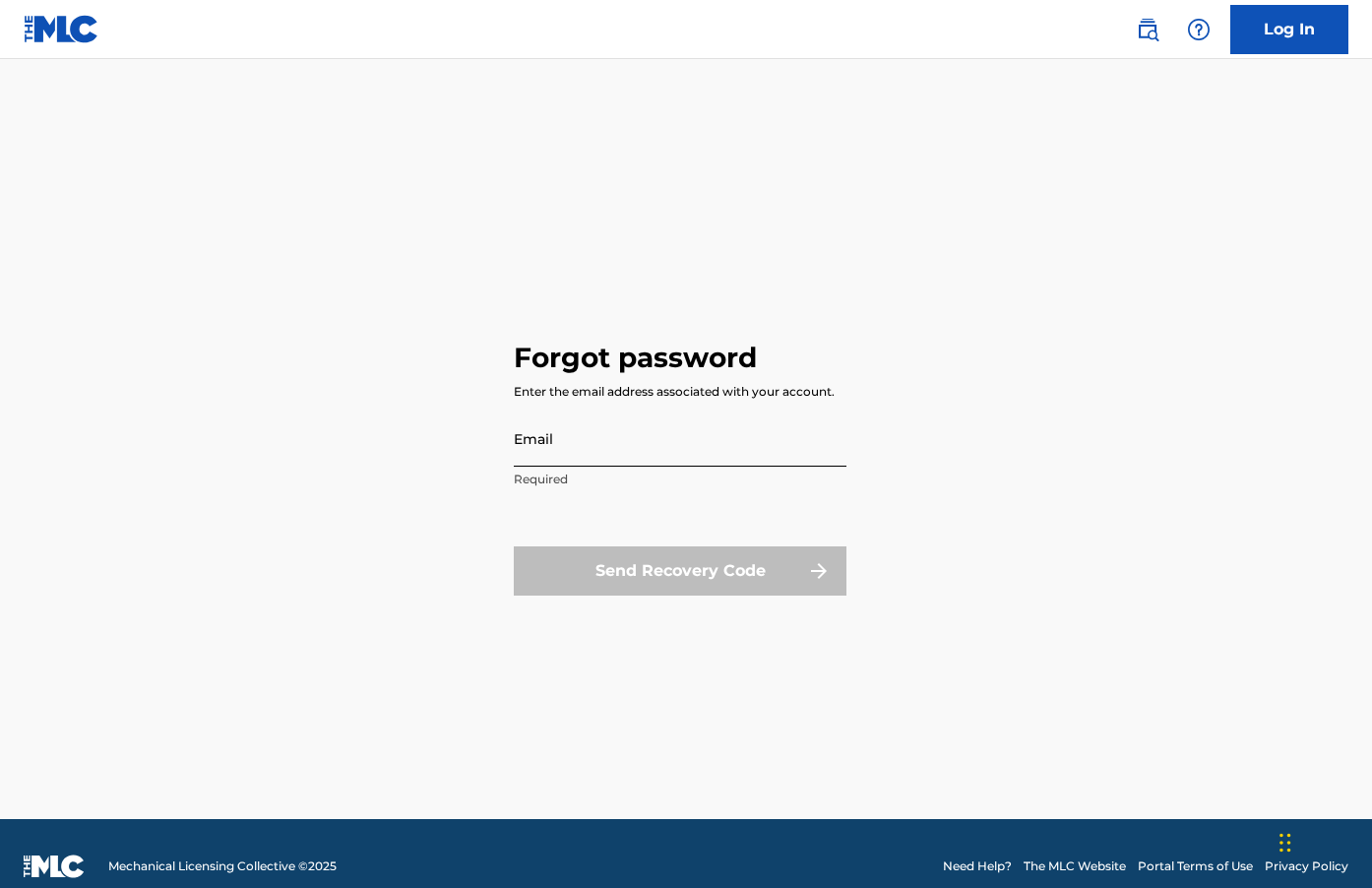
click at [666, 445] on input "Email" at bounding box center [680, 439] width 332 height 56
type input "[EMAIL_ADDRESS][DOMAIN_NAME]"
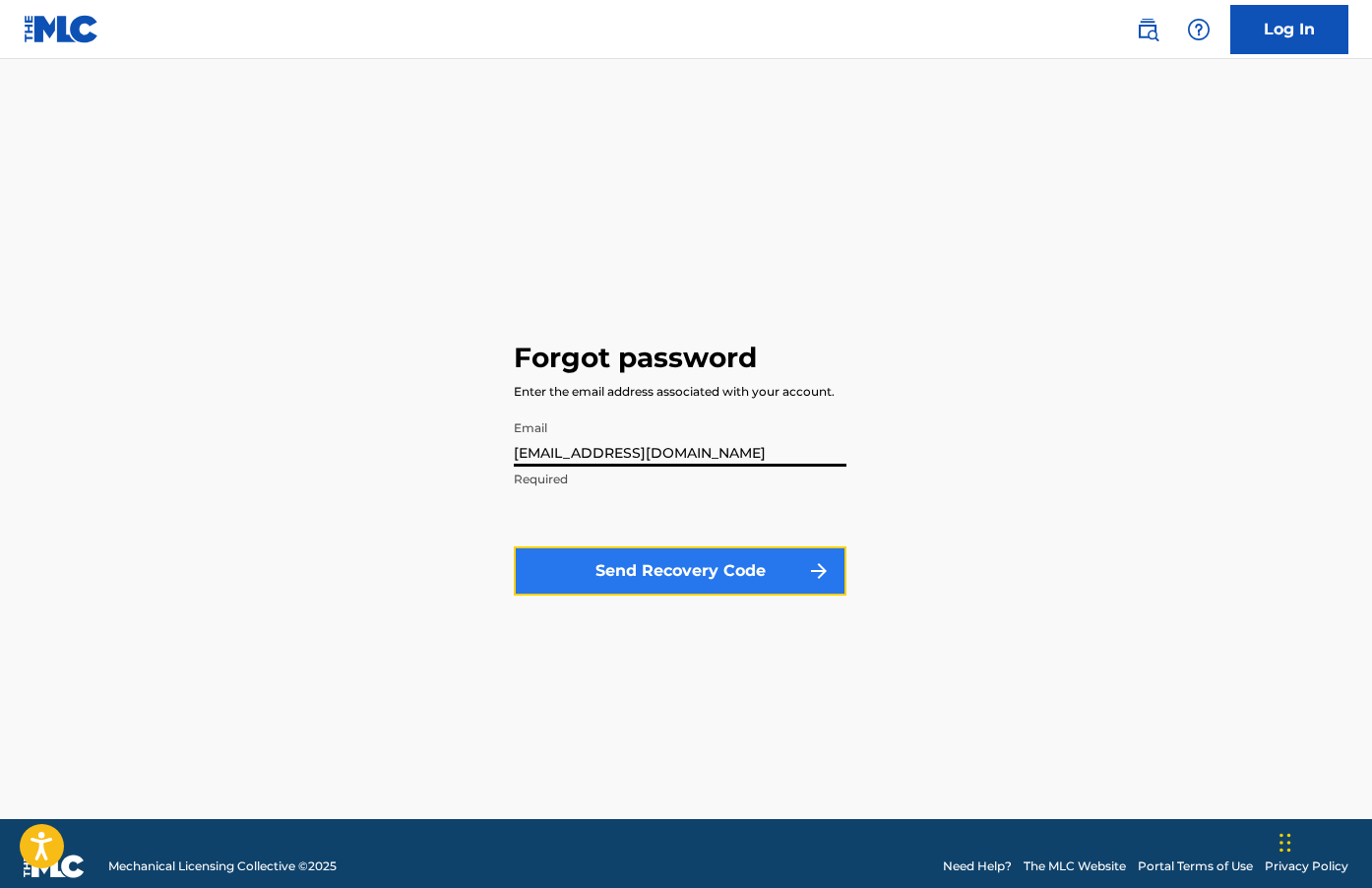
click at [652, 575] on button "Send Recovery Code" at bounding box center [680, 570] width 332 height 49
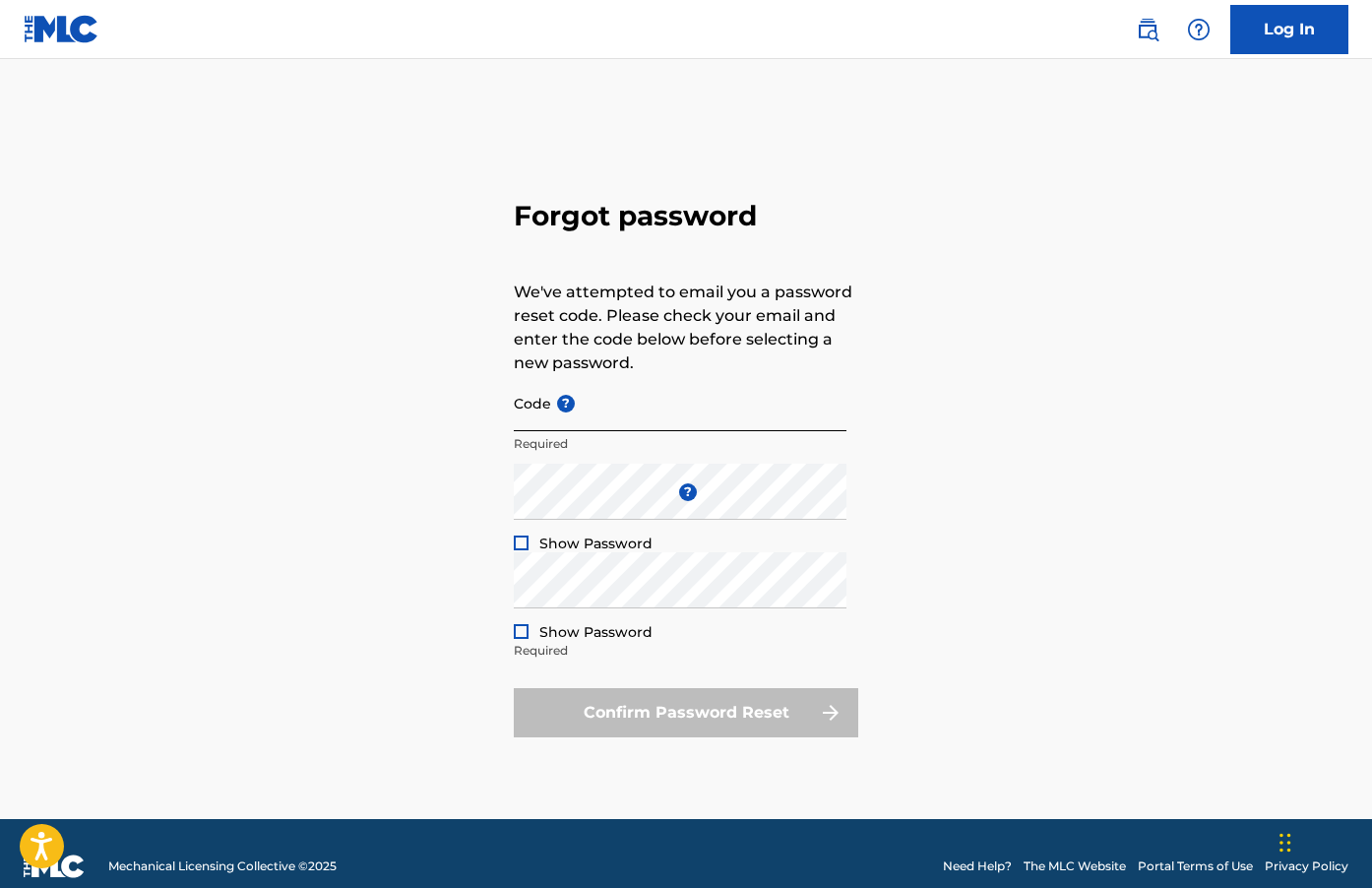
click at [649, 425] on input "Code ?" at bounding box center [680, 403] width 332 height 56
paste input "FP_434246838d8027649a2afc074999"
click at [575, 526] on div "Enter a new password ? Show Password Required" at bounding box center [680, 507] width 332 height 89
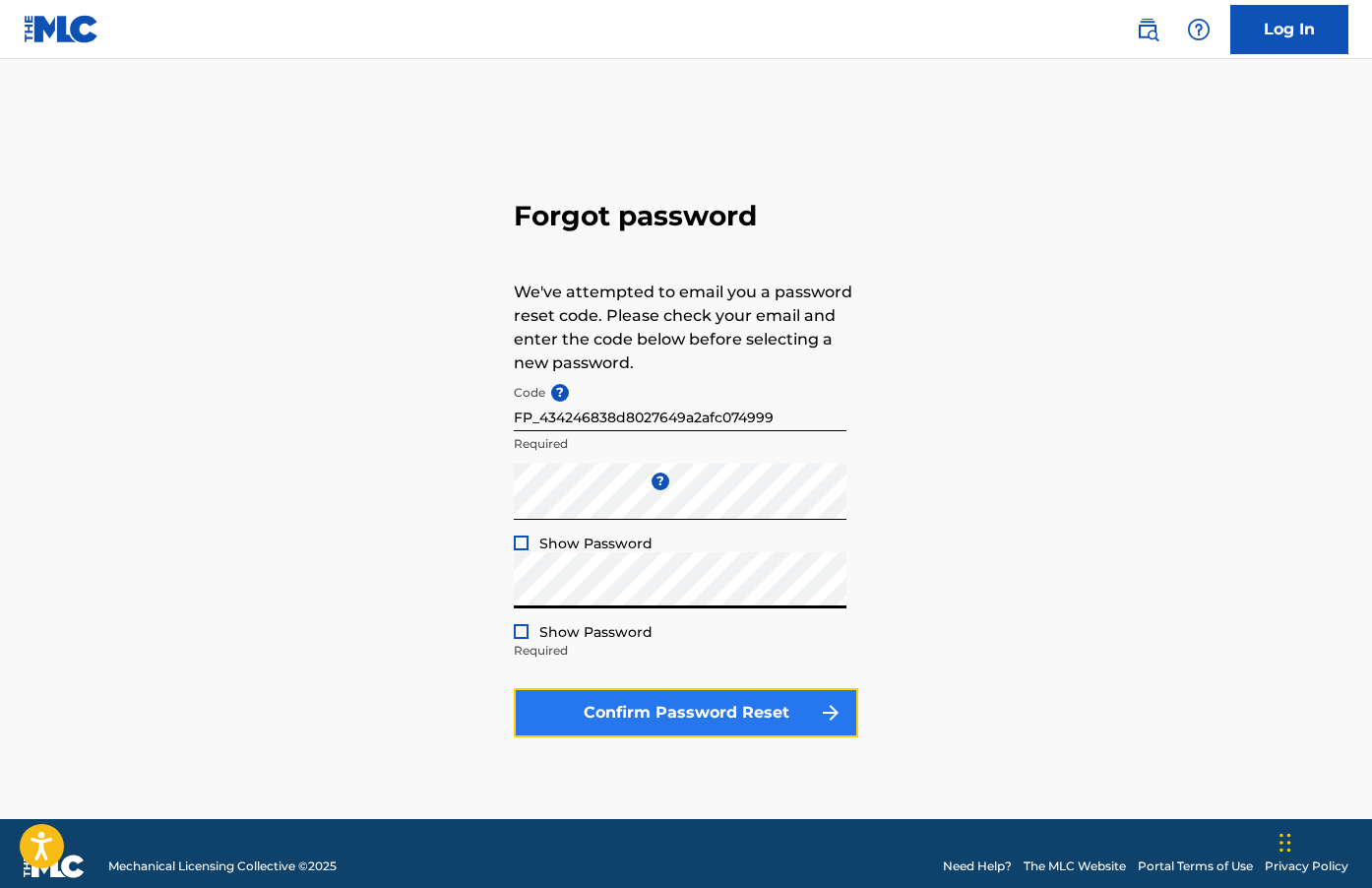
click at [558, 715] on button "Confirm Password Reset" at bounding box center [686, 712] width 344 height 49
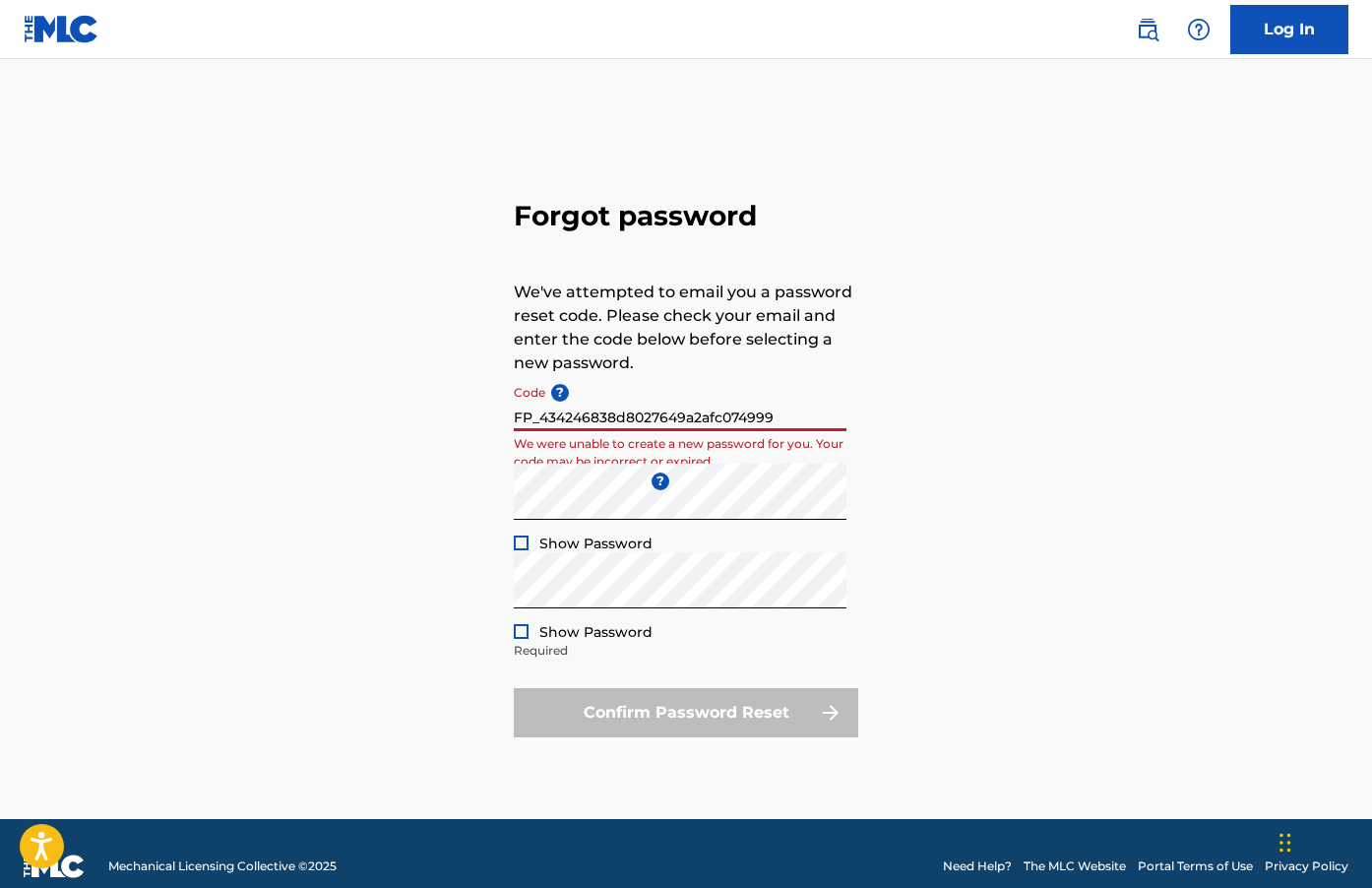
click at [742, 408] on input "FP_434246838d8027649a2afc074999" at bounding box center [680, 403] width 332 height 56
paste input "788cde9fd1c0ea482553a5b3df45"
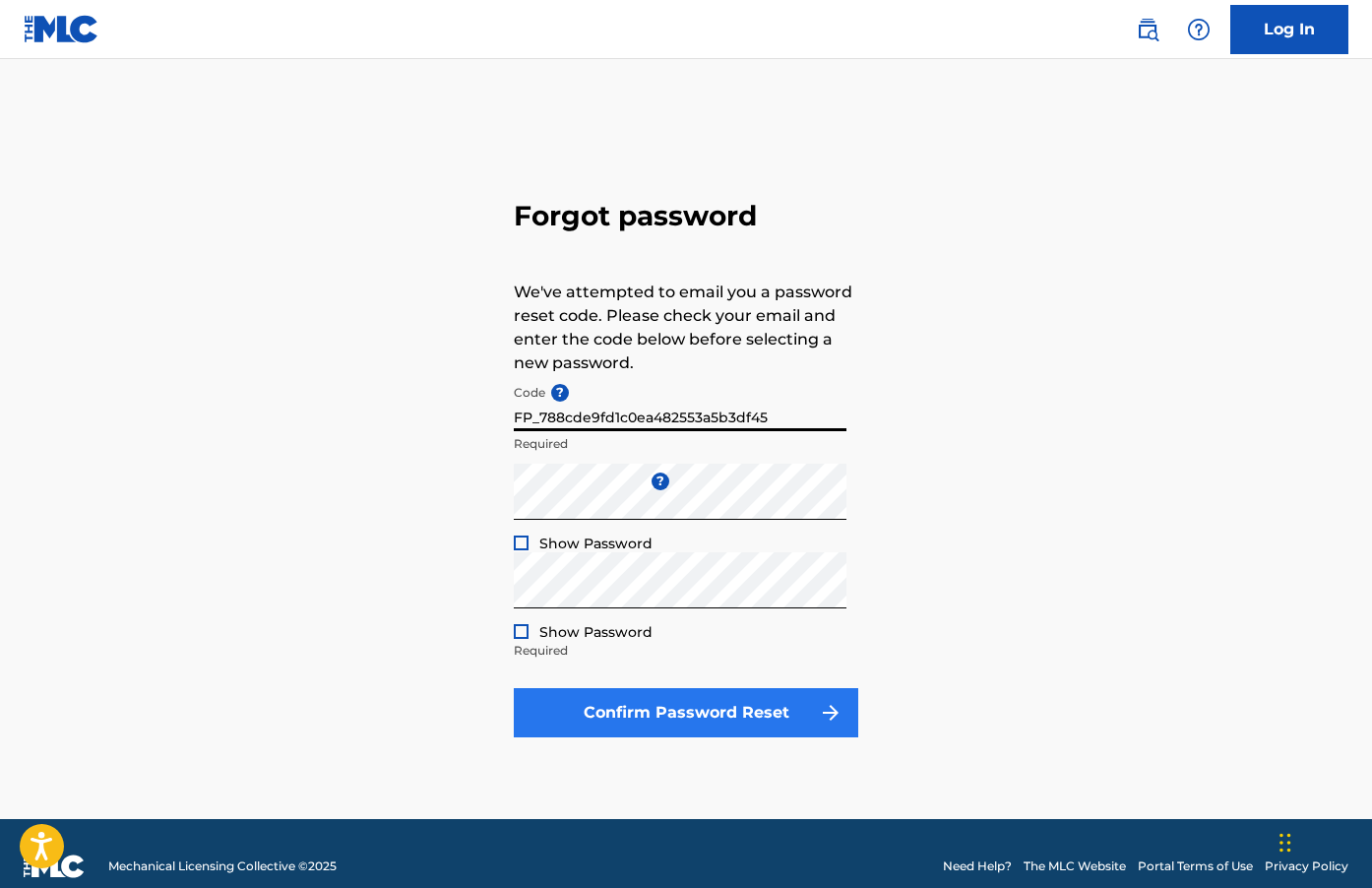
type input "FP_788cde9fd1c0ea482553a5b3df45"
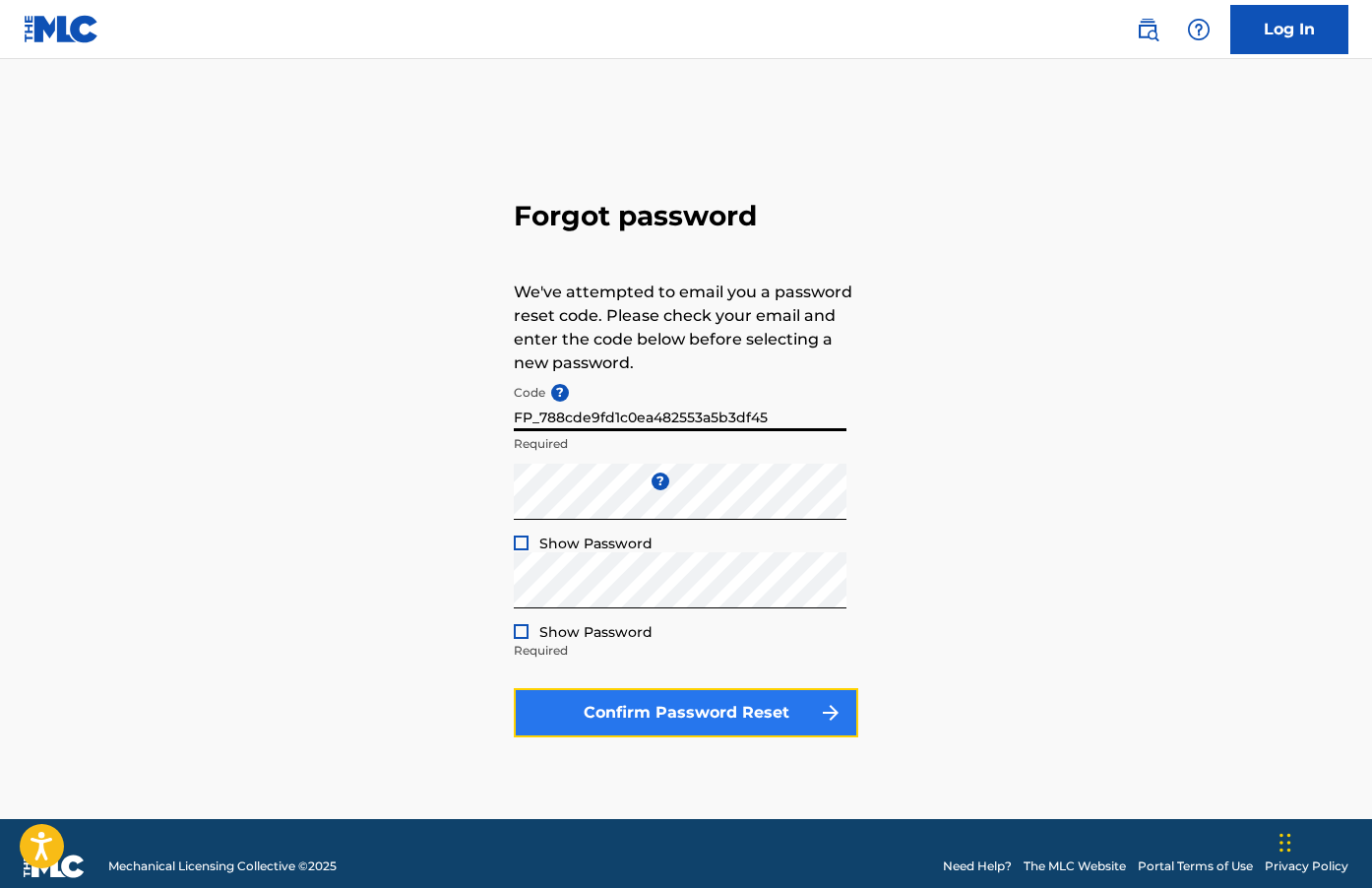
click at [776, 705] on button "Confirm Password Reset" at bounding box center [686, 712] width 344 height 49
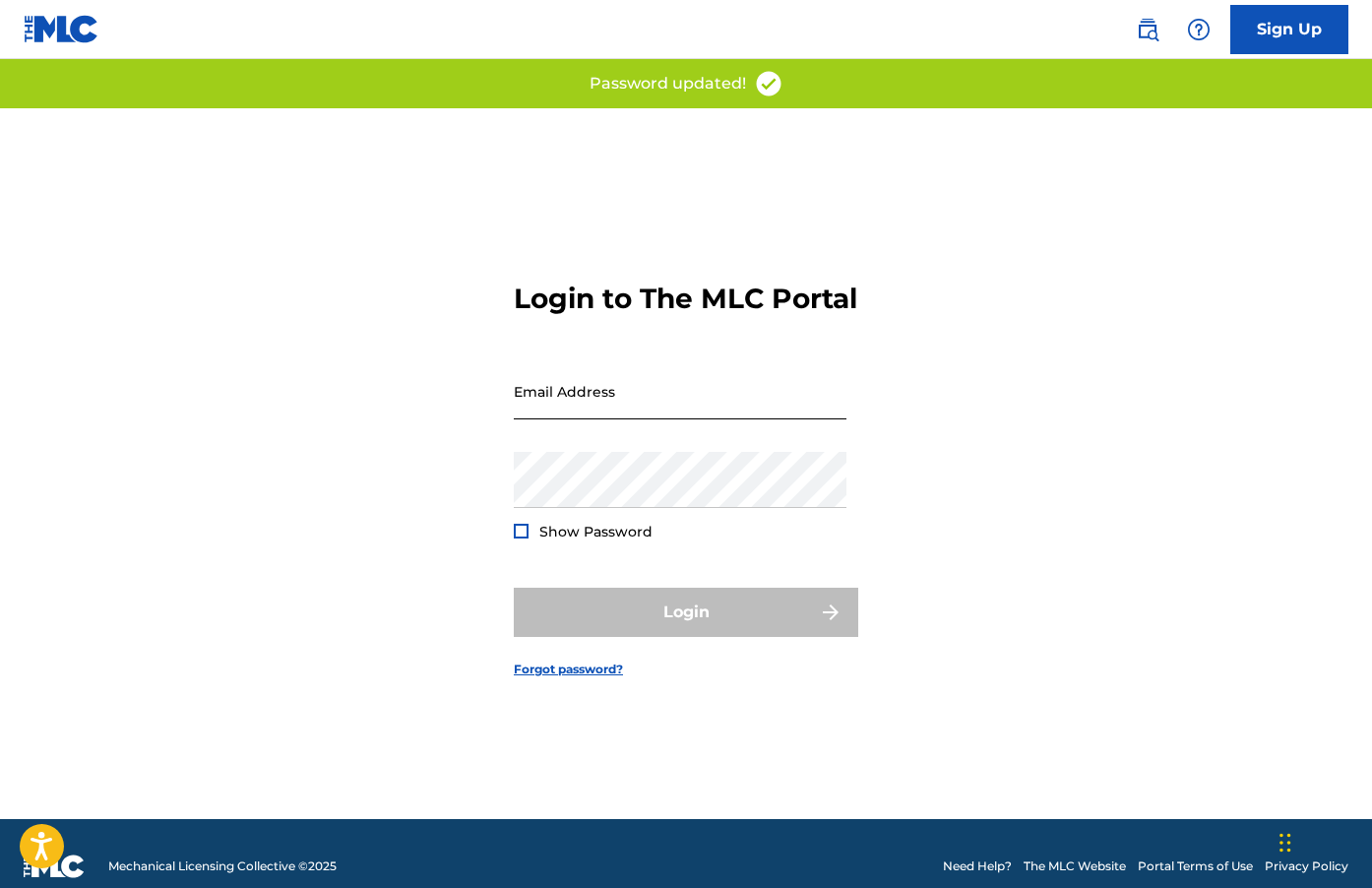
click at [708, 414] on input "Email Address" at bounding box center [680, 391] width 332 height 56
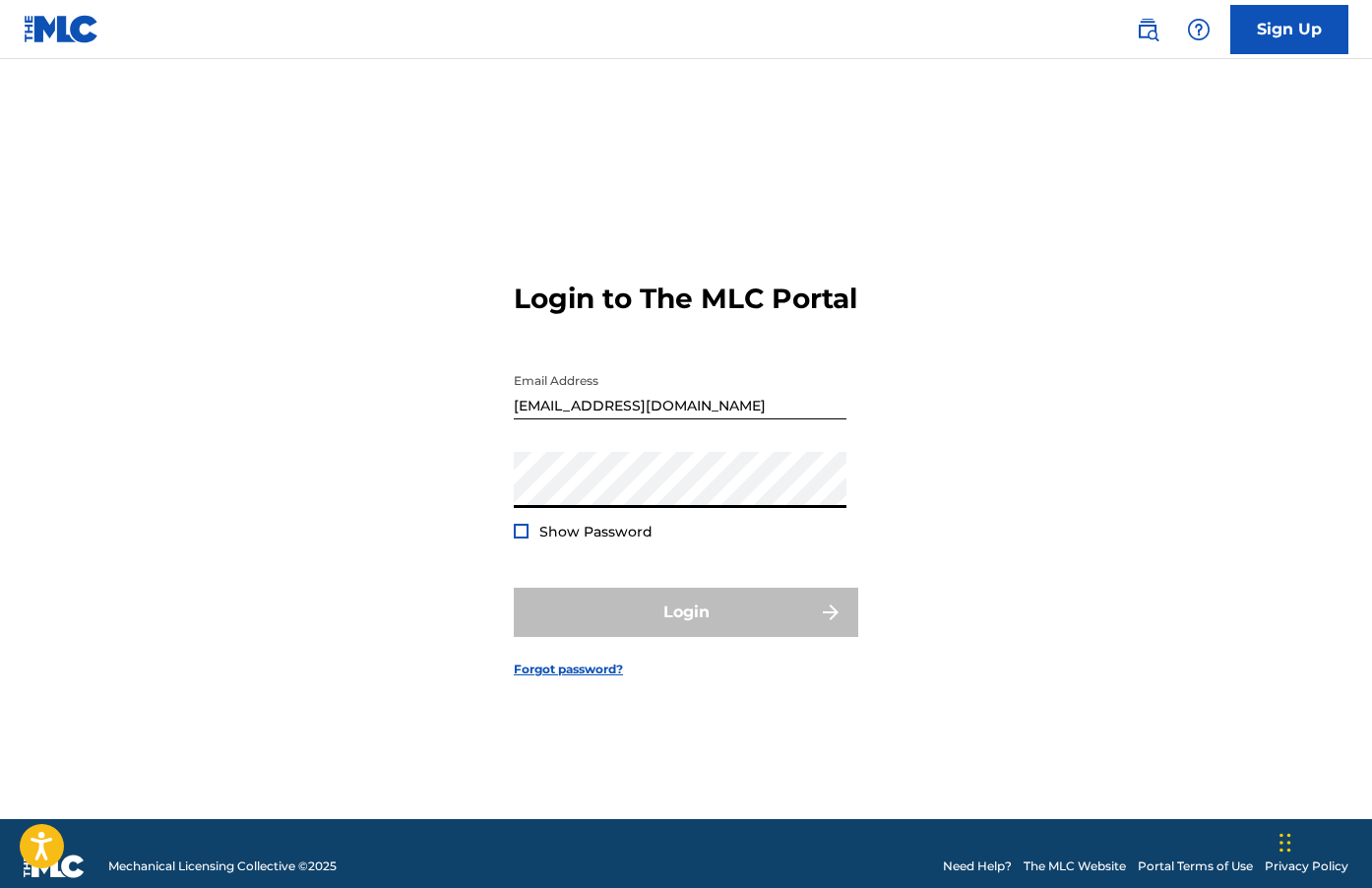
type input "[EMAIL_ADDRESS][DOMAIN_NAME]"
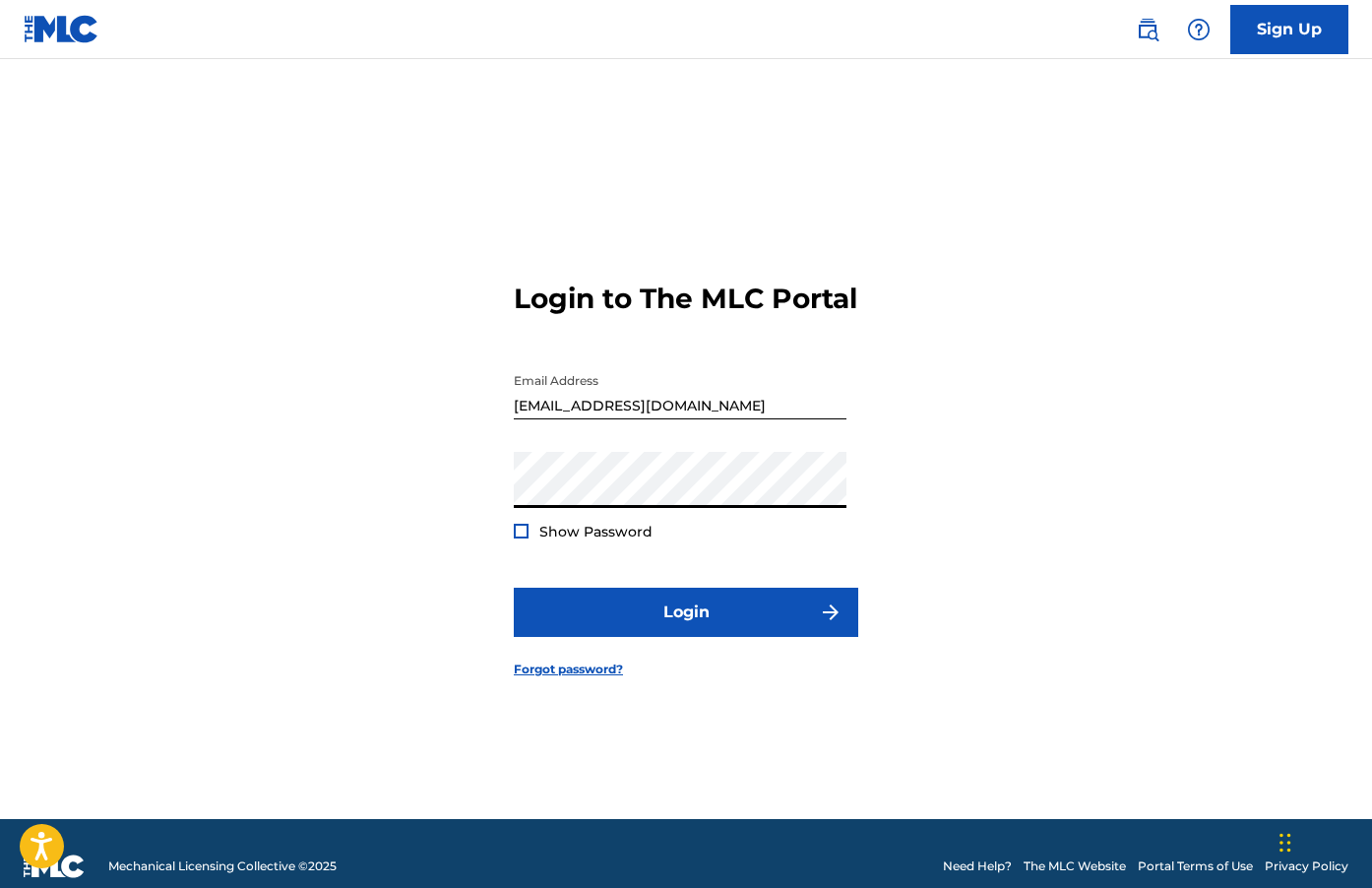
click at [561, 540] on span "Show Password" at bounding box center [596, 531] width 113 height 18
click at [526, 538] on div at bounding box center [521, 530] width 15 height 15
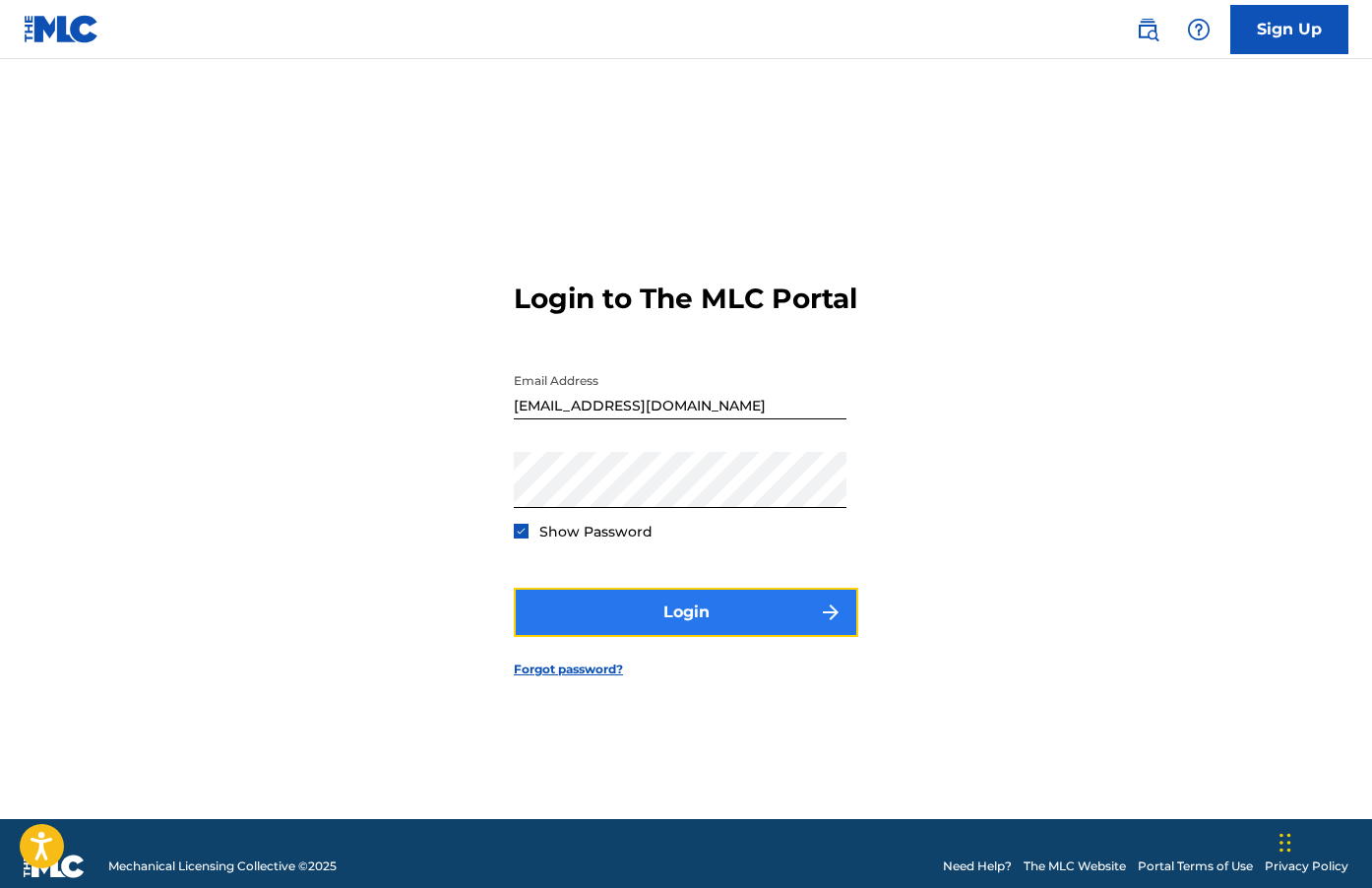
click at [591, 636] on button "Login" at bounding box center [686, 612] width 344 height 49
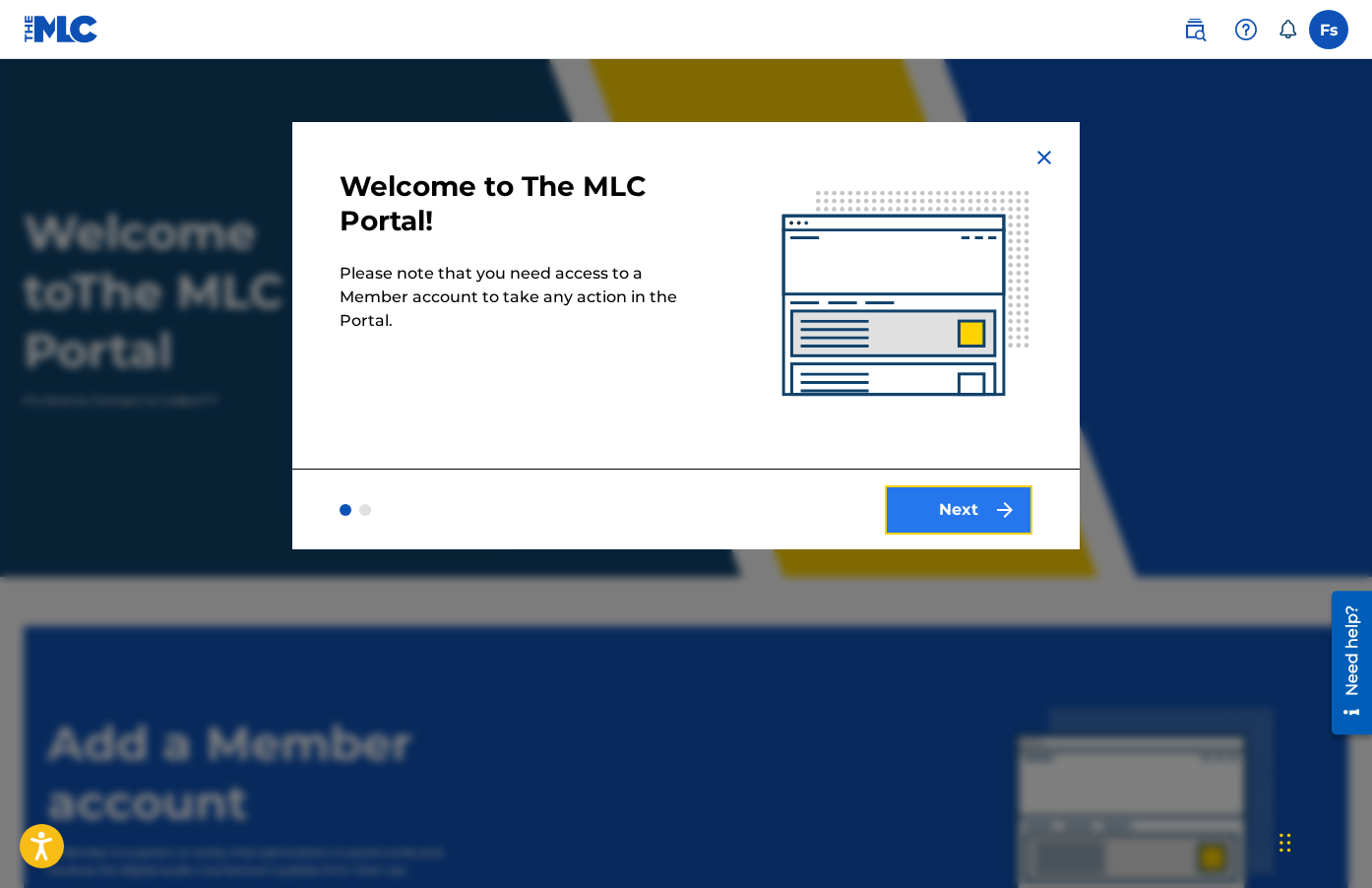
click at [955, 508] on button "Next" at bounding box center [958, 509] width 147 height 49
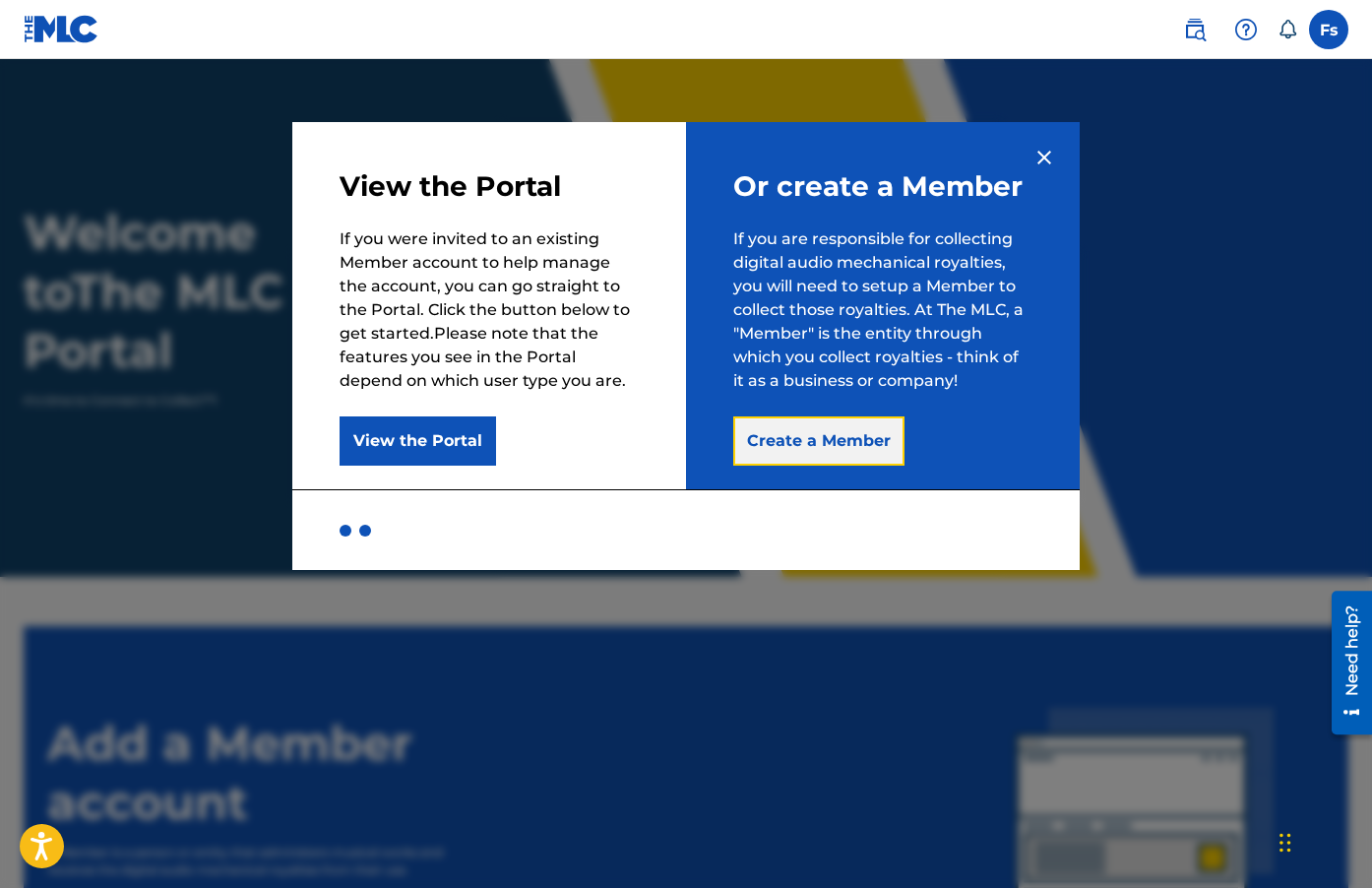
click at [772, 446] on button "Create a Member" at bounding box center [818, 441] width 171 height 49
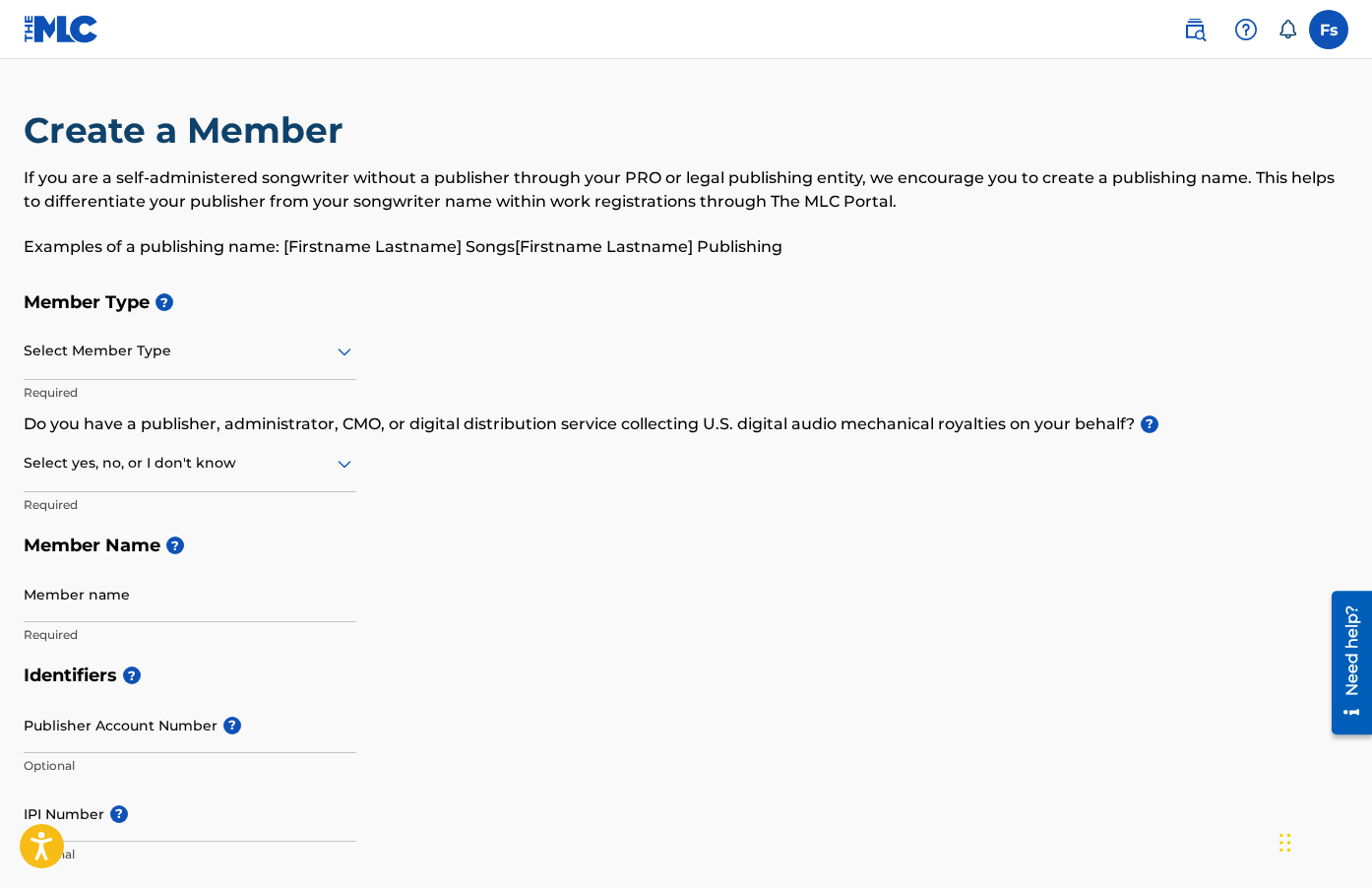
click at [134, 340] on div at bounding box center [190, 350] width 332 height 25
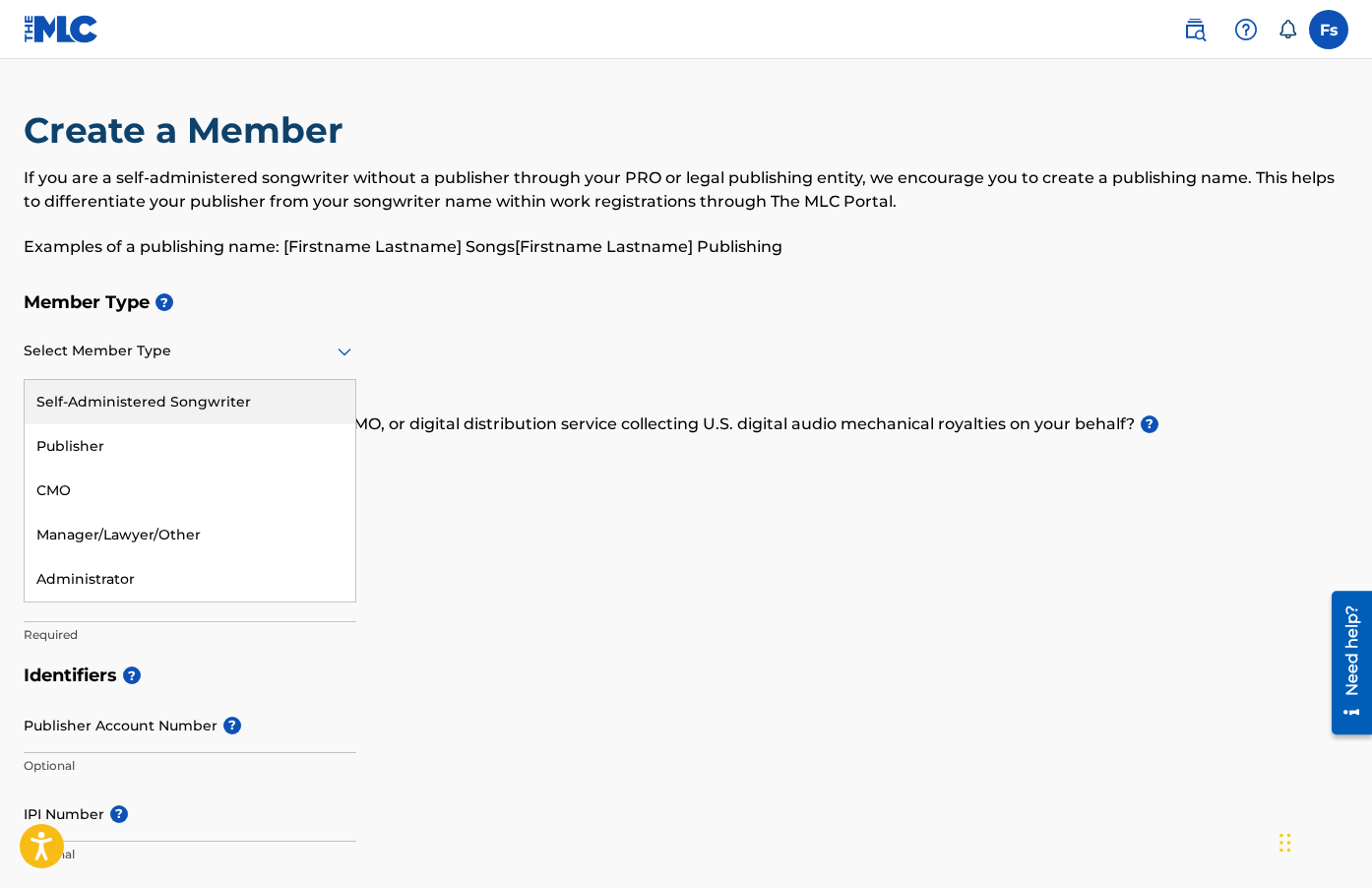
click at [153, 400] on div "Self-Administered Songwriter" at bounding box center [190, 402] width 331 height 45
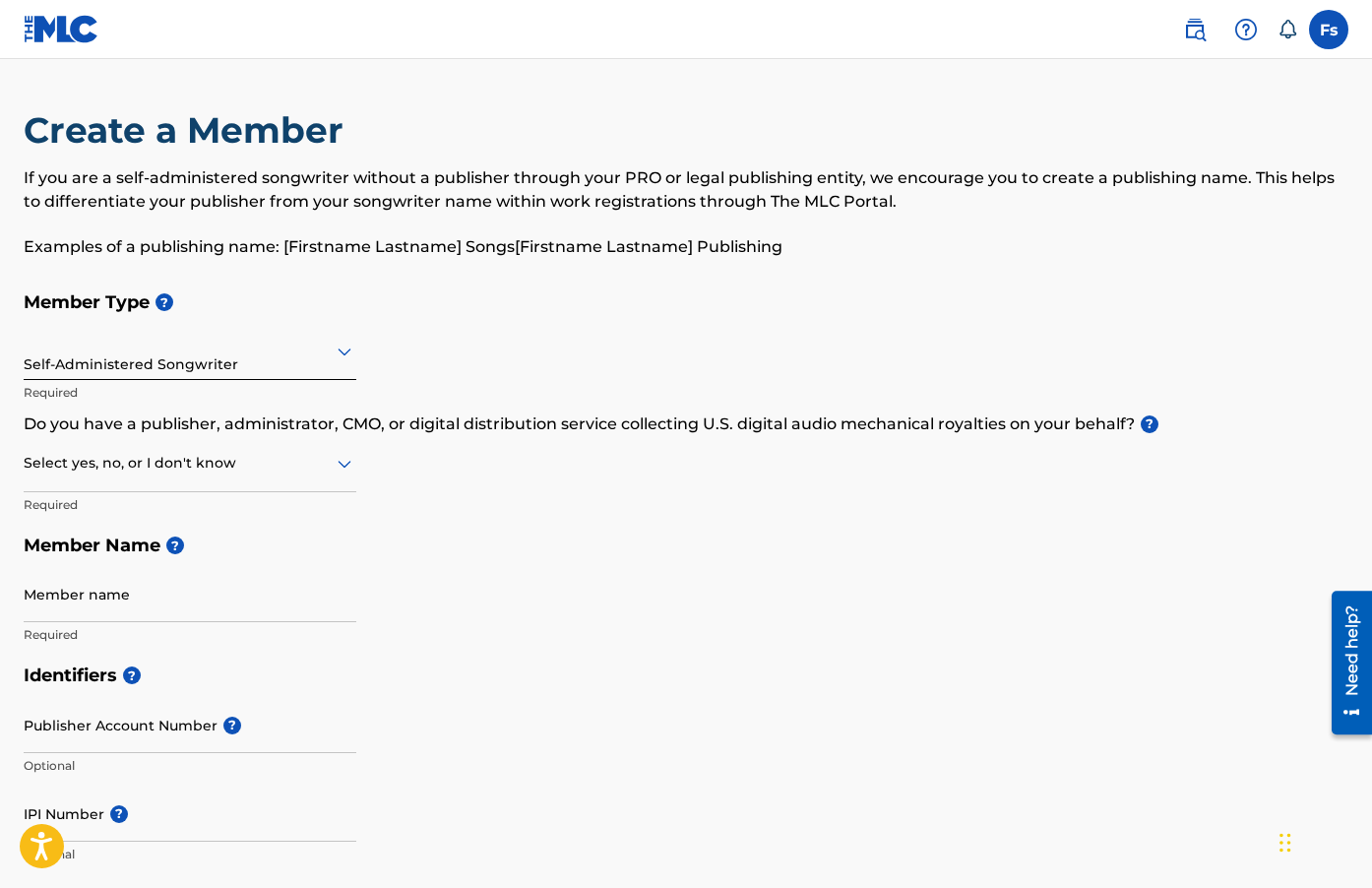
click at [152, 469] on div at bounding box center [190, 462] width 332 height 25
click at [109, 522] on div "Yes" at bounding box center [190, 514] width 331 height 45
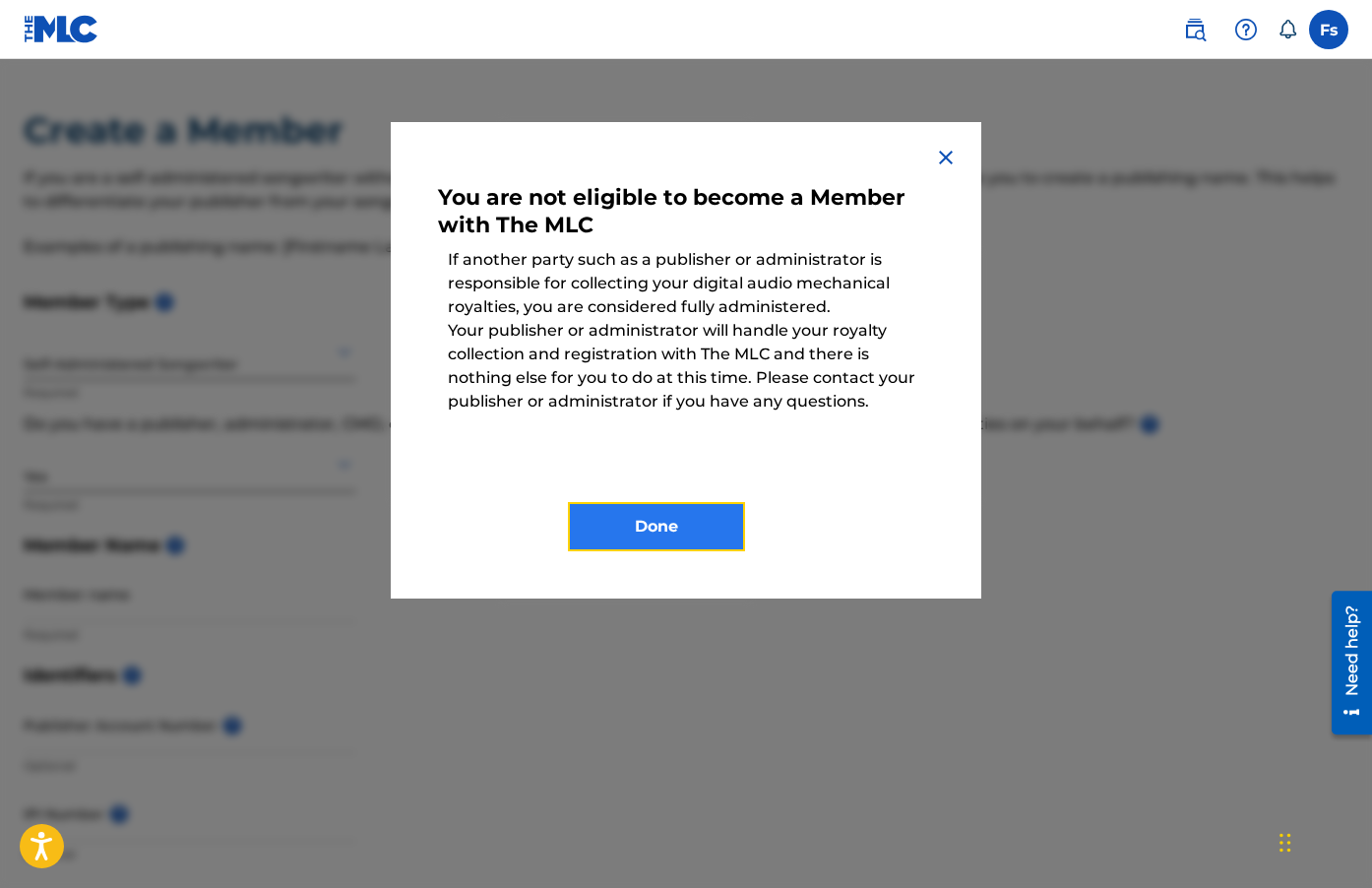
click at [681, 523] on button "Done" at bounding box center [656, 526] width 177 height 49
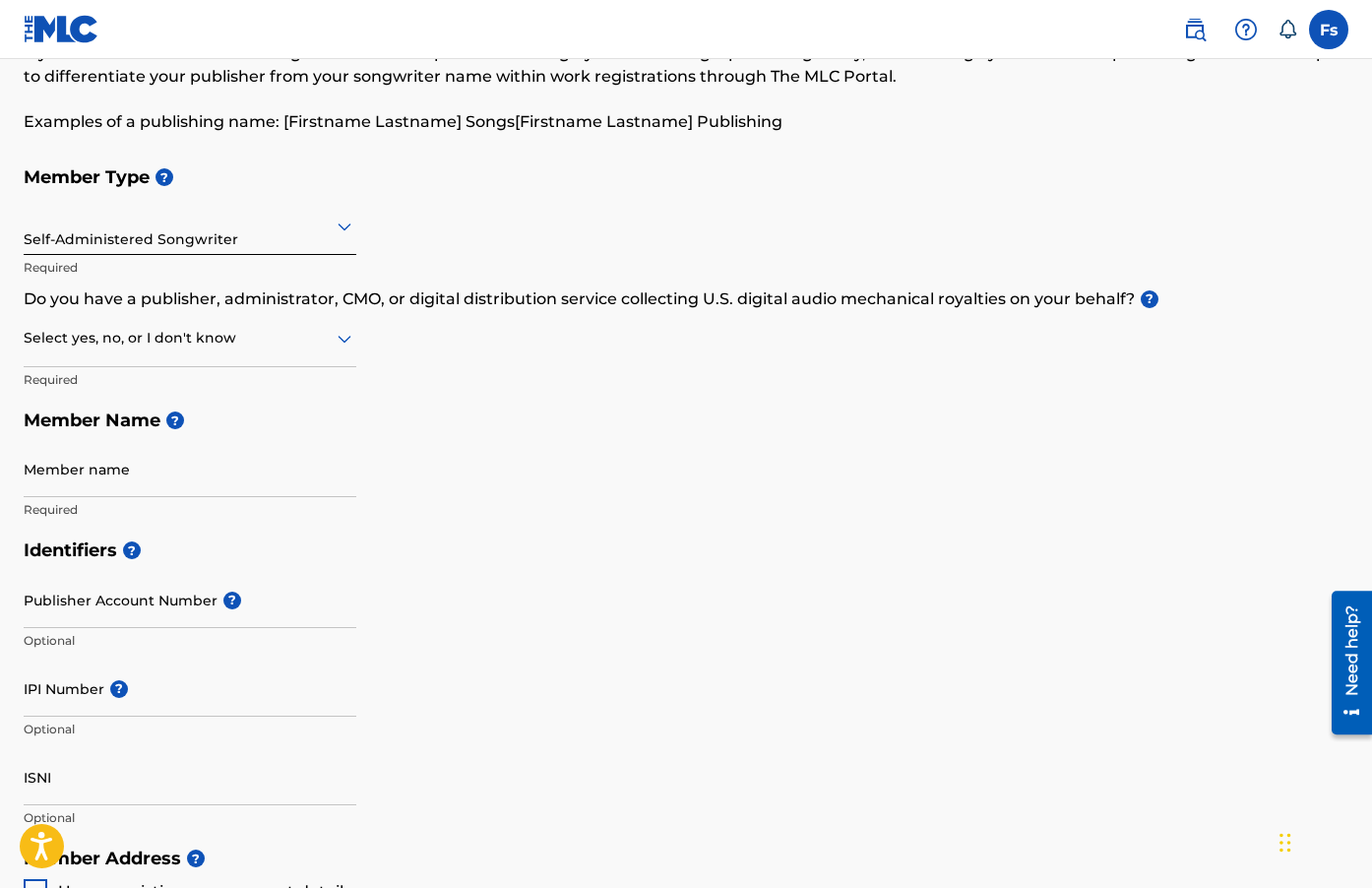
scroll to position [136, 0]
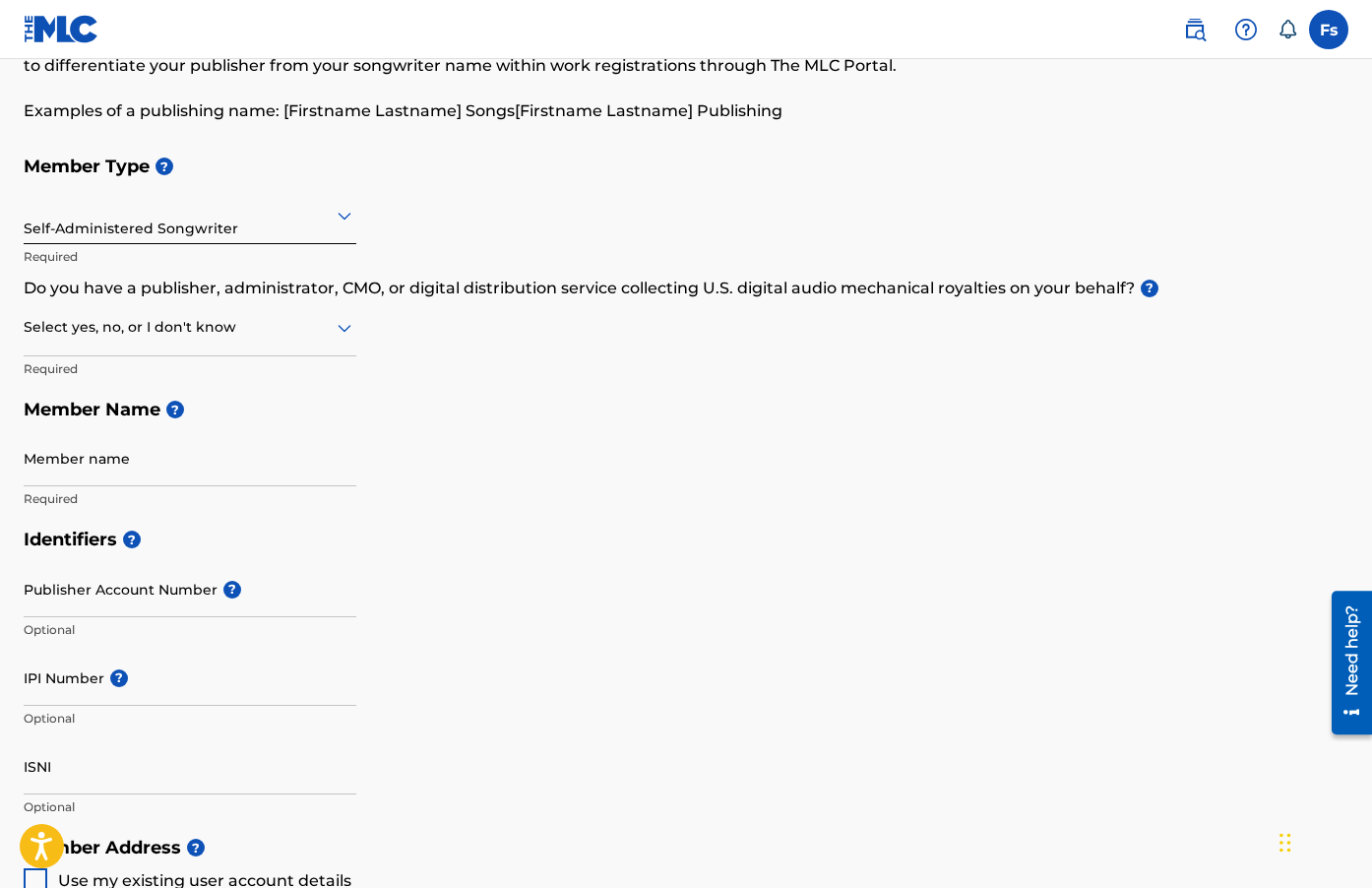
click at [268, 227] on div at bounding box center [190, 215] width 332 height 25
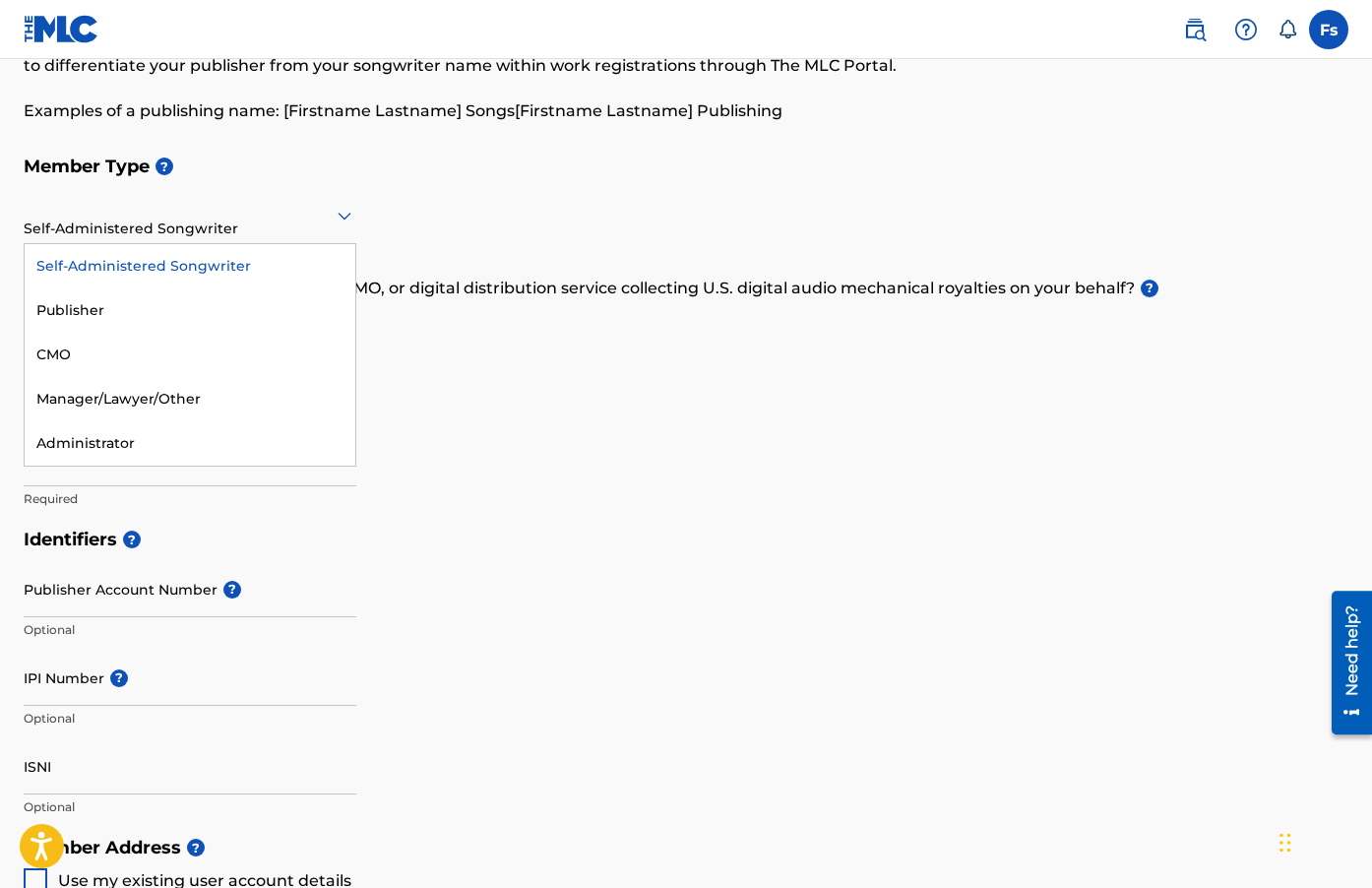
click at [212, 278] on div "Self-Administered Songwriter" at bounding box center [190, 266] width 331 height 45
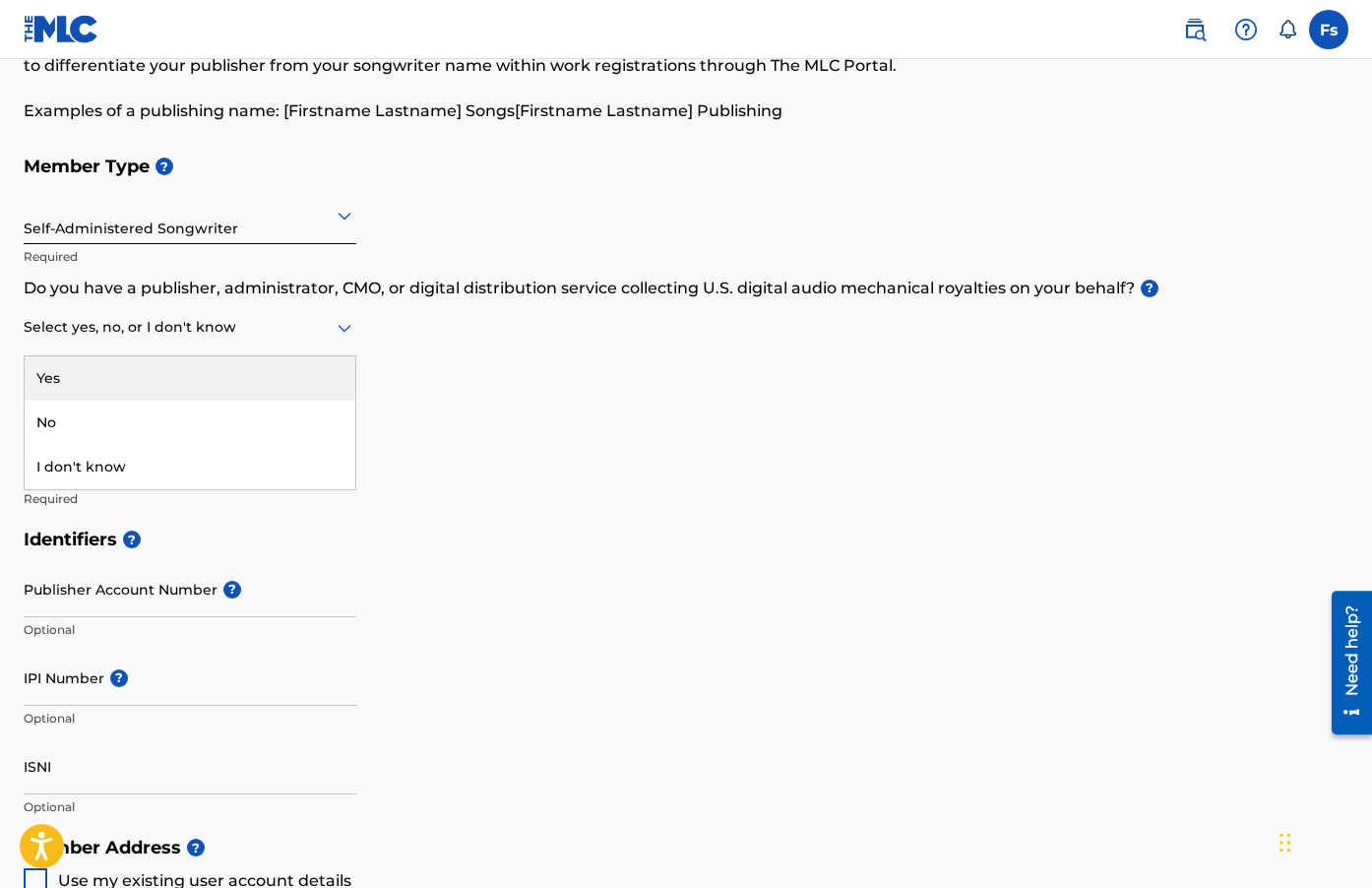
click at [181, 335] on div at bounding box center [190, 327] width 332 height 25
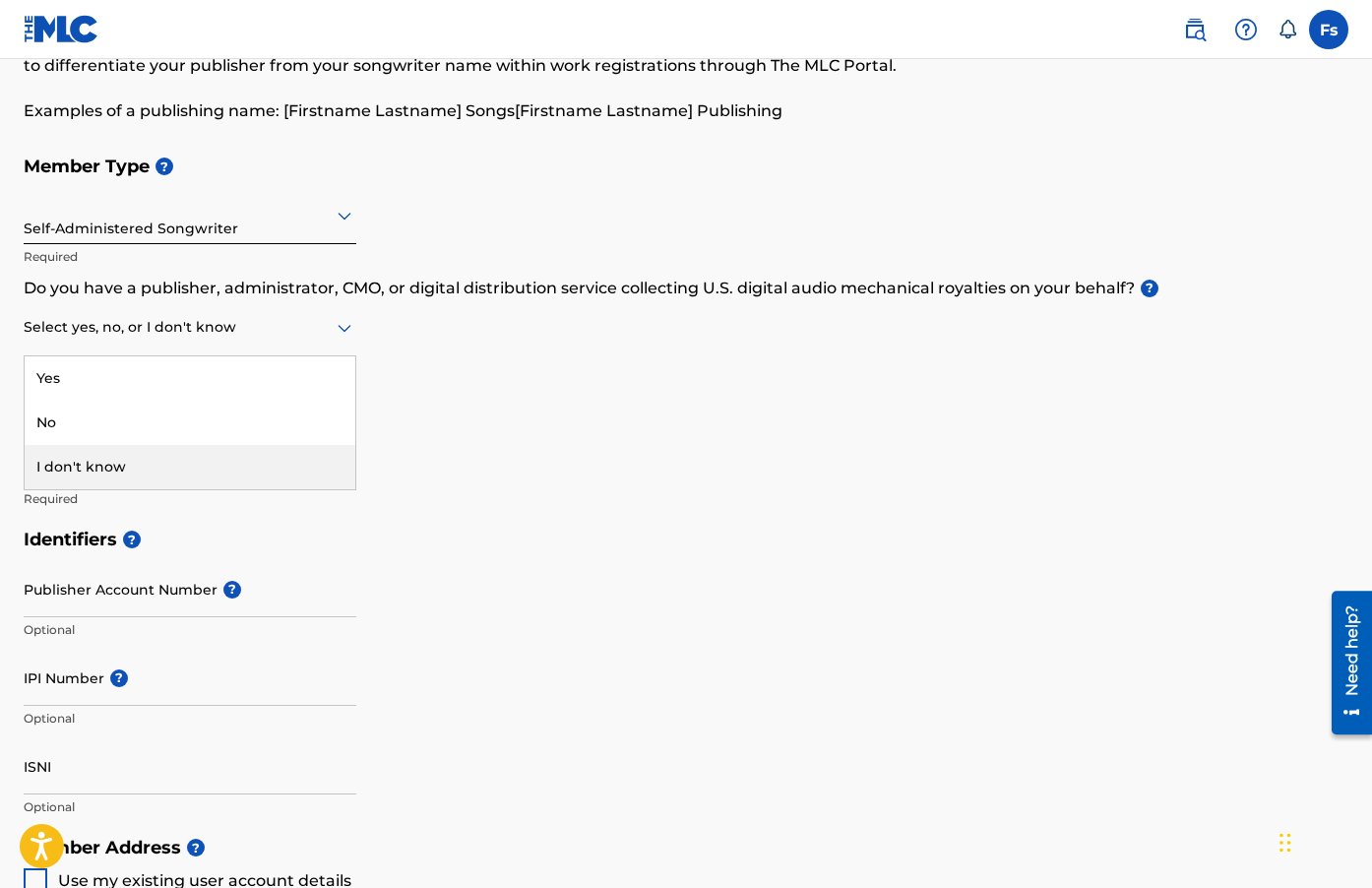
click at [95, 468] on div "I don't know" at bounding box center [190, 466] width 331 height 45
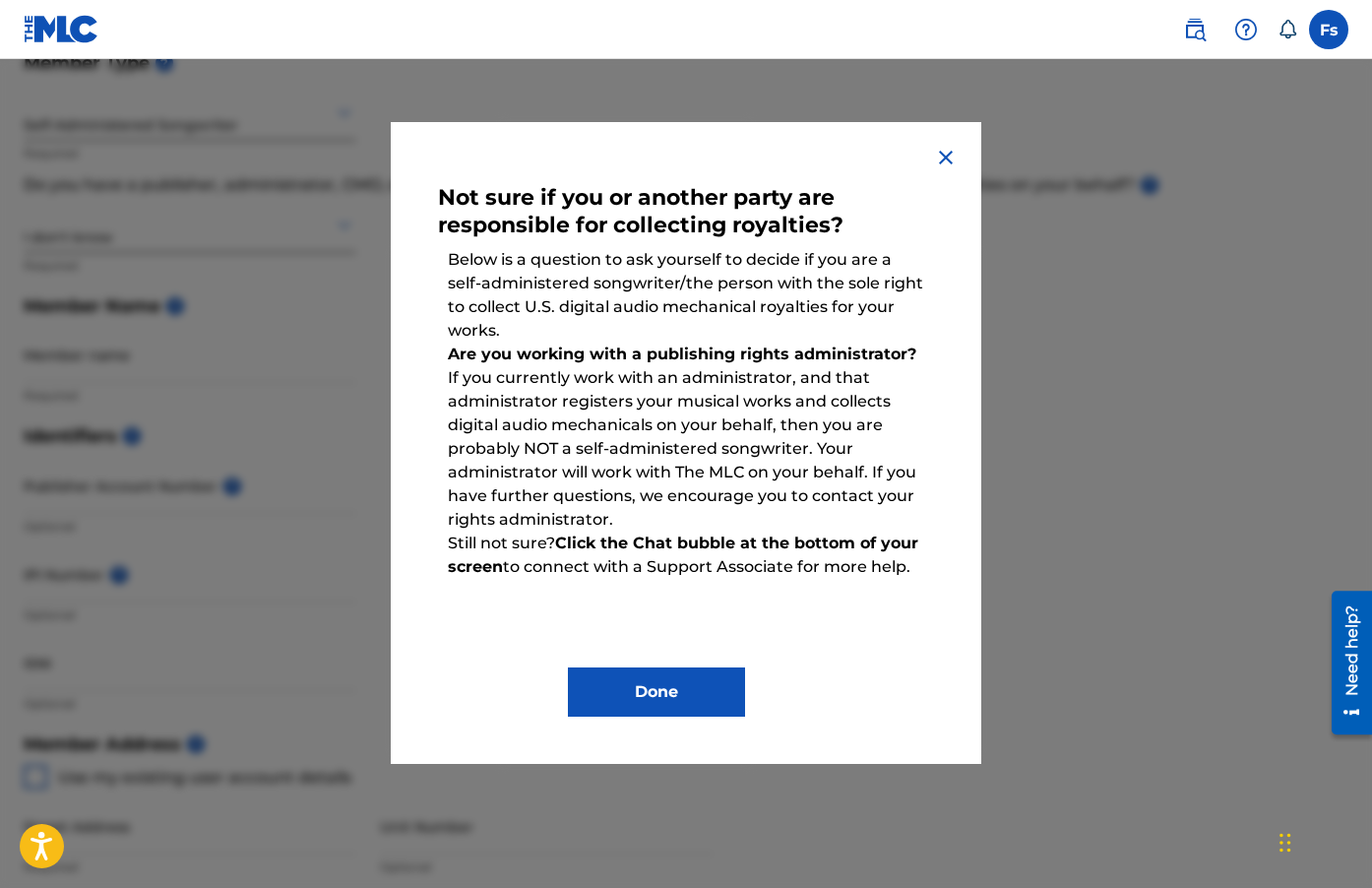
scroll to position [236, 0]
click at [644, 703] on button "Done" at bounding box center [656, 691] width 177 height 49
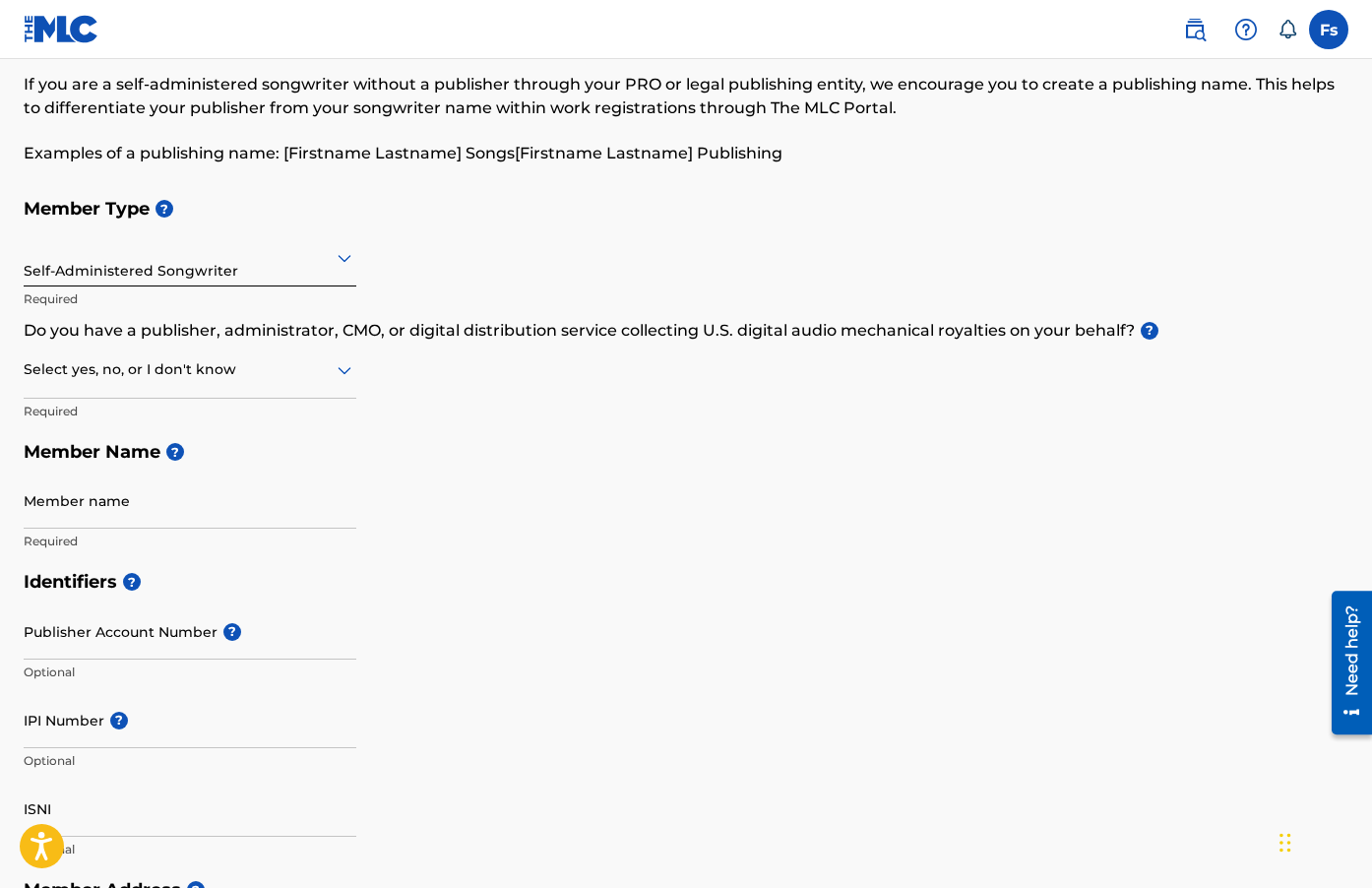
scroll to position [0, 0]
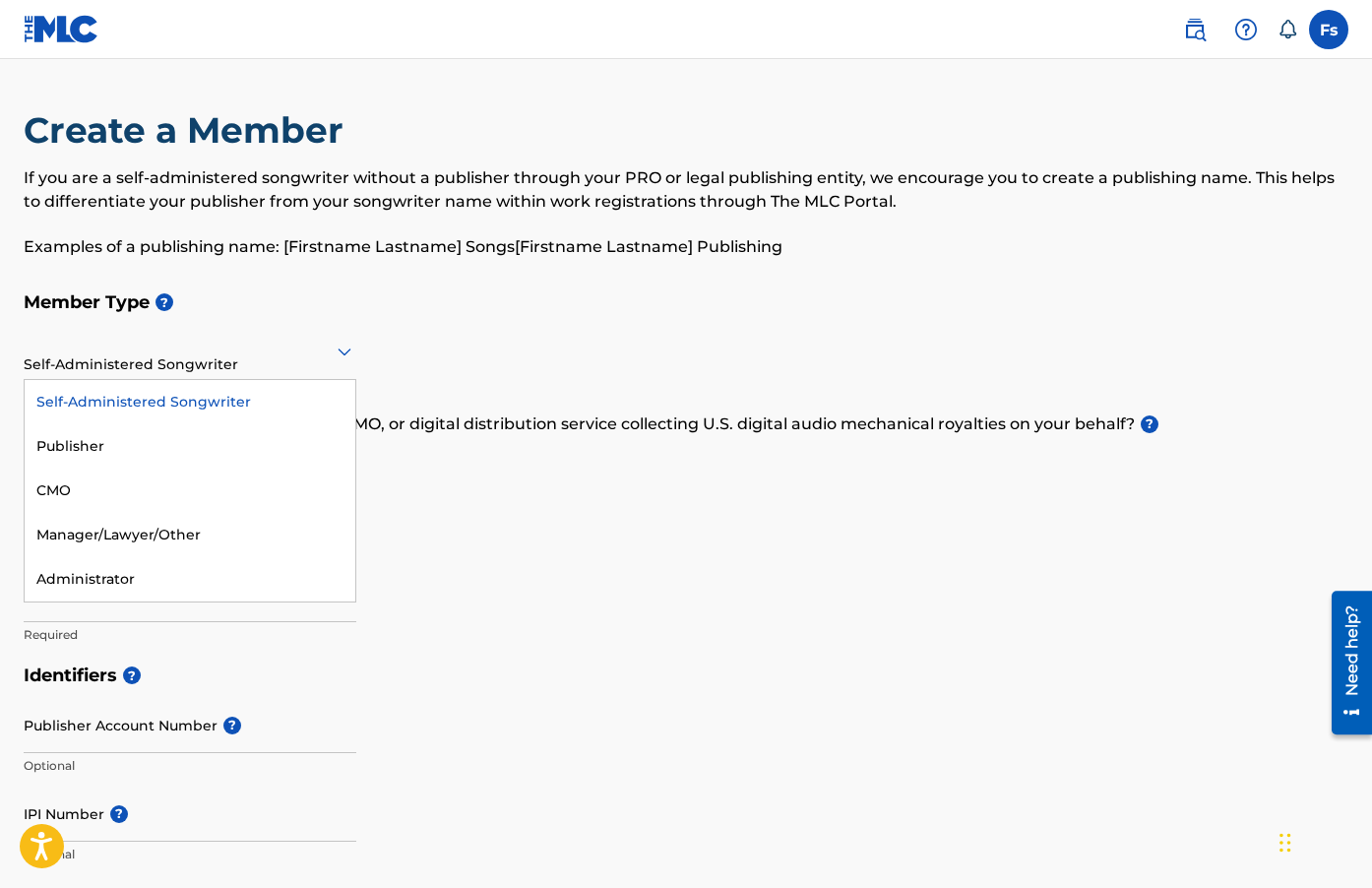
click at [285, 365] on div "Self-Administered Songwriter" at bounding box center [190, 351] width 332 height 48
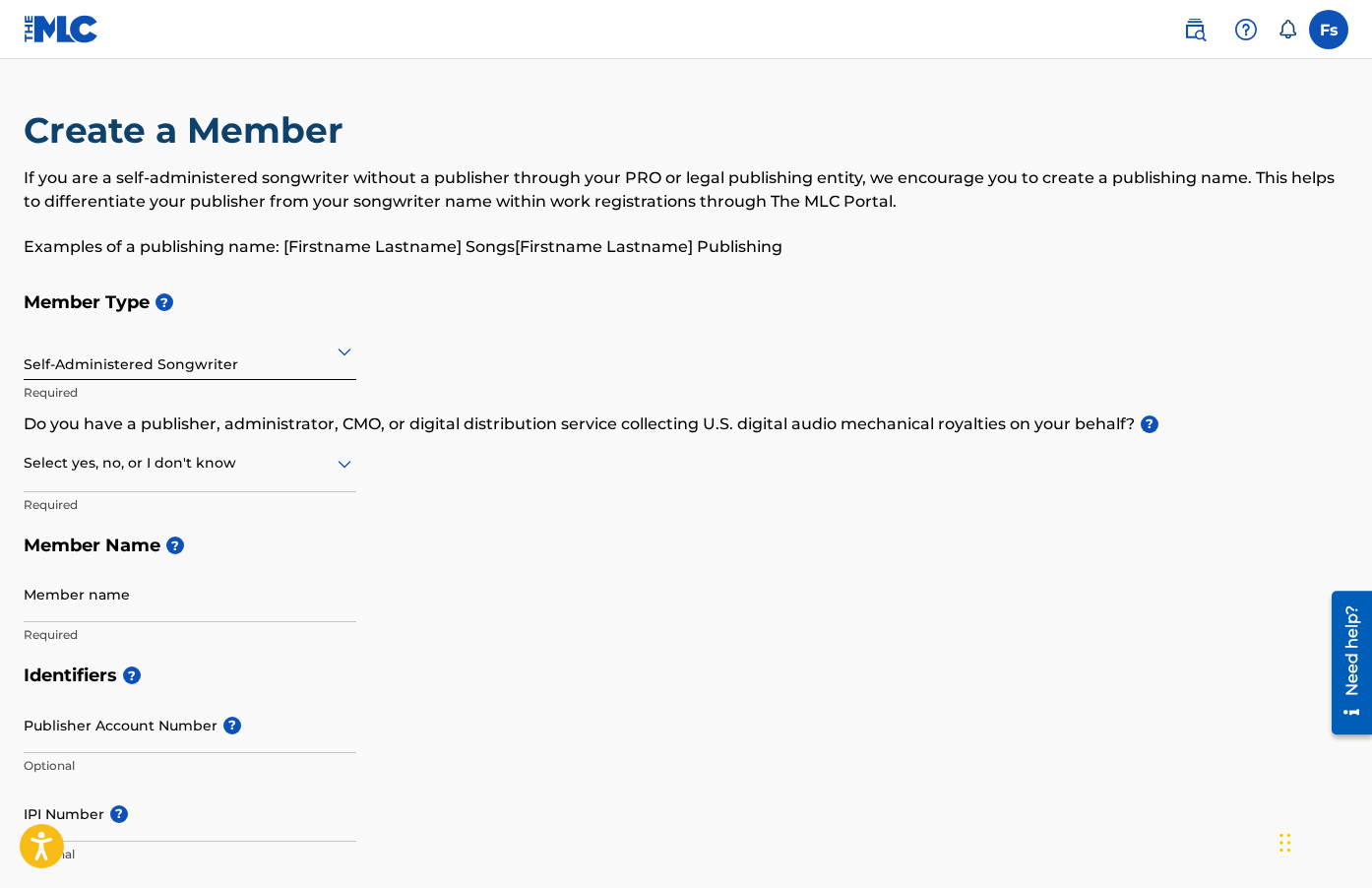
click at [303, 303] on h5 "Member Type ?" at bounding box center [686, 302] width 1324 height 43
